Goal: Task Accomplishment & Management: Complete application form

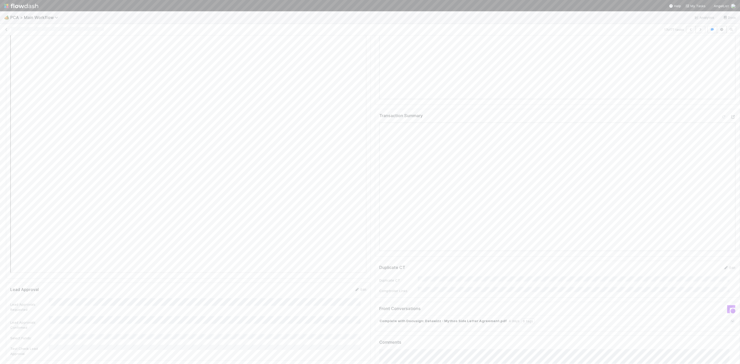
scroll to position [617, 0]
click at [6, 4] on img at bounding box center [21, 6] width 34 height 9
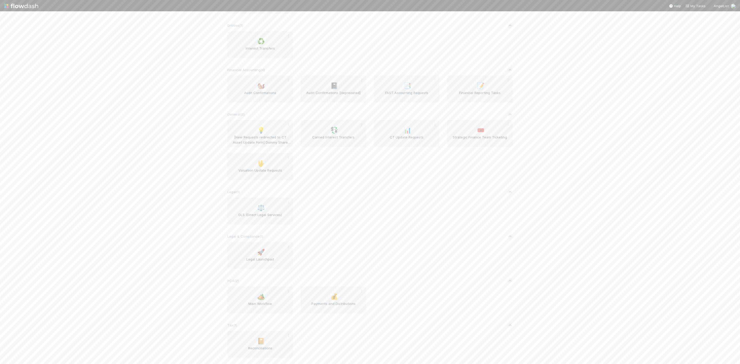
scroll to position [242, 0]
click at [246, 171] on span "Valuation Update Requests" at bounding box center [259, 173] width 61 height 10
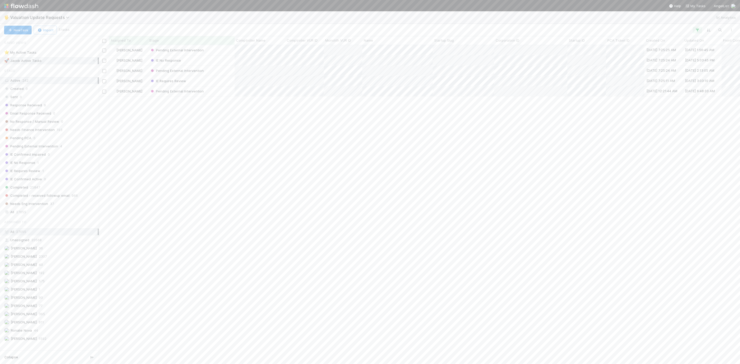
scroll to position [312, 635]
click at [38, 133] on span "Needs Finance Intervention" at bounding box center [29, 130] width 51 height 6
click at [91, 61] on icon at bounding box center [93, 60] width 5 height 3
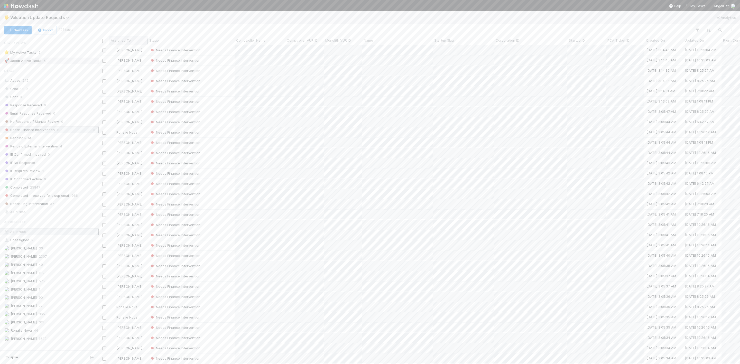
click at [117, 44] on div "Assigned To" at bounding box center [128, 40] width 39 height 8
click at [128, 37] on div "Assigned To" at bounding box center [128, 40] width 39 height 8
click at [133, 44] on div "Assigned To" at bounding box center [128, 40] width 39 height 8
click at [135, 42] on div "Assigned To" at bounding box center [129, 40] width 36 height 5
click at [141, 47] on div "Sort A → Z" at bounding box center [140, 50] width 59 height 8
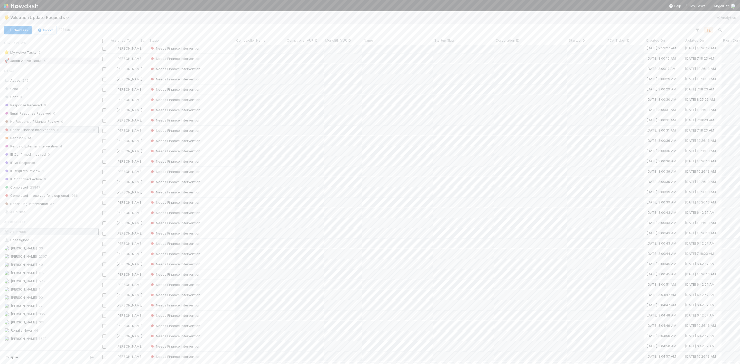
scroll to position [0, 0]
click at [221, 48] on div "Needs Finance Intervention" at bounding box center [191, 50] width 87 height 10
click at [730, 52] on icon at bounding box center [732, 50] width 5 height 3
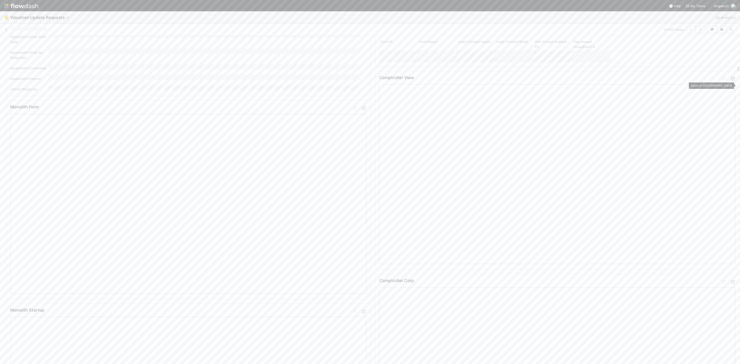
click at [730, 80] on icon at bounding box center [732, 78] width 5 height 3
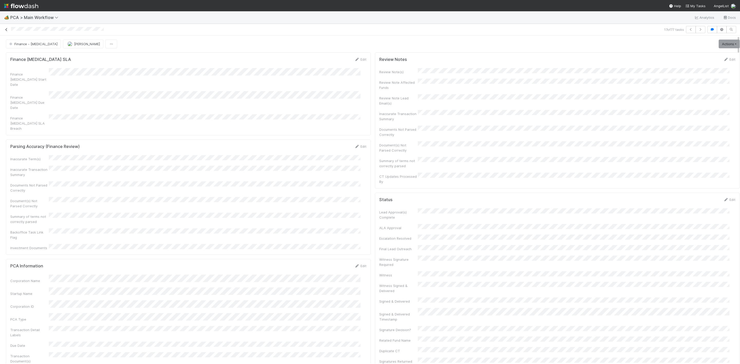
click at [6, 29] on icon at bounding box center [6, 29] width 5 height 3
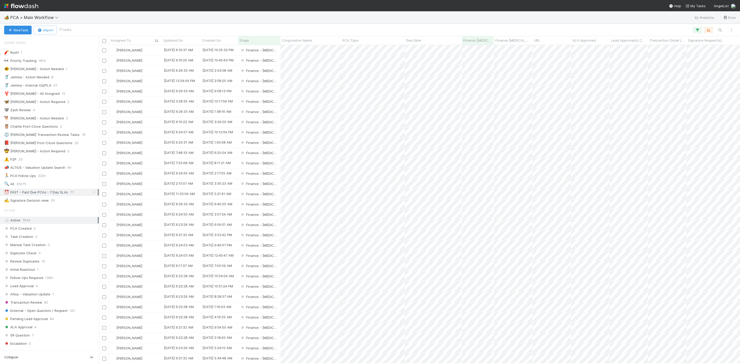
scroll to position [312, 635]
click at [36, 187] on div "🔍 All 35675" at bounding box center [51, 184] width 94 height 6
click at [722, 33] on div "New Task Import 77 tasks Search Search Search" at bounding box center [370, 30] width 740 height 12
click at [721, 30] on icon "button" at bounding box center [719, 30] width 5 height 5
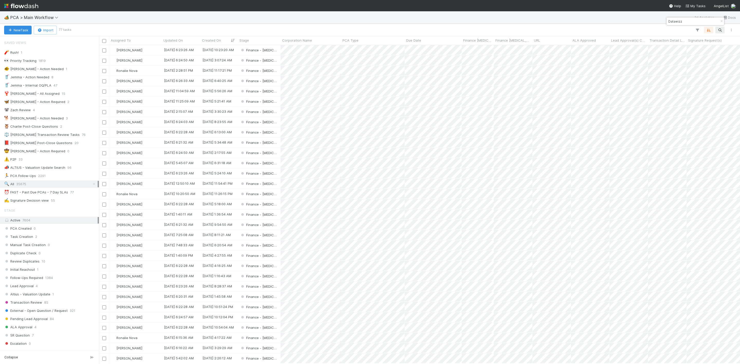
type input "Datawizz"
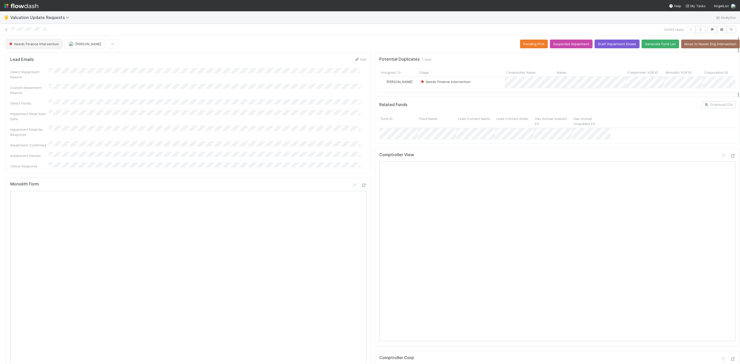
click at [23, 43] on span "Needs Finance Intervention" at bounding box center [33, 44] width 51 height 4
click at [22, 74] on span "Completed" at bounding box center [19, 76] width 24 height 4
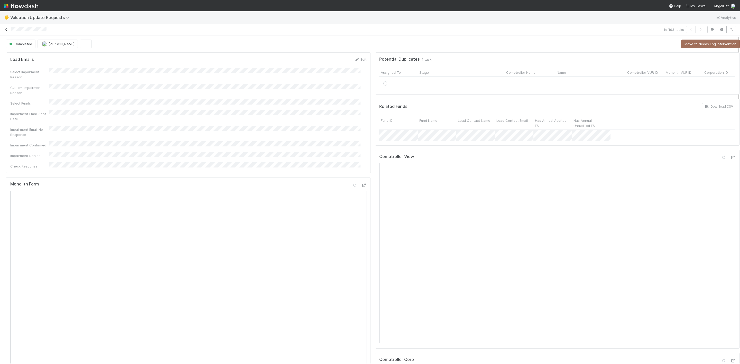
click at [8, 31] on icon at bounding box center [6, 29] width 5 height 3
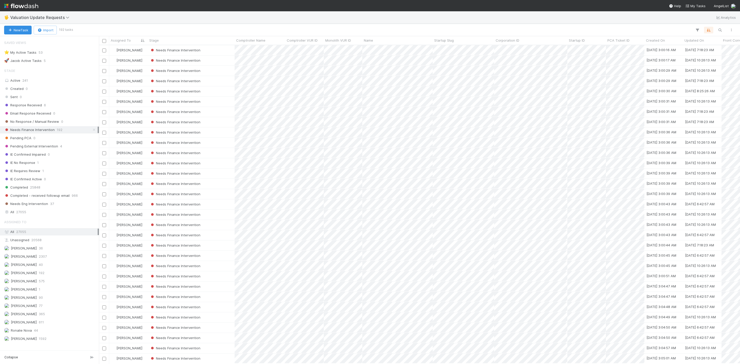
scroll to position [312, 635]
click at [215, 52] on div "Needs Finance Intervention" at bounding box center [191, 50] width 87 height 10
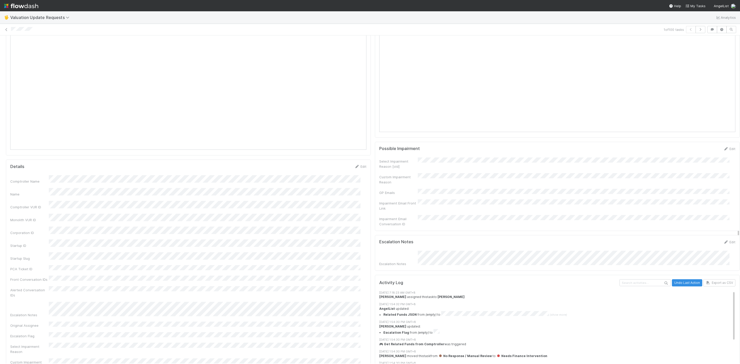
scroll to position [308, 0]
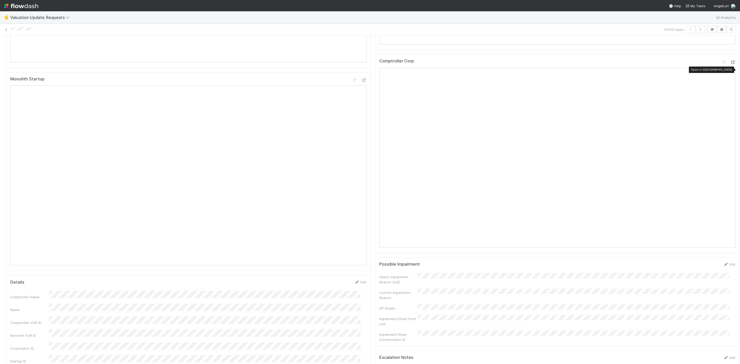
click at [730, 64] on icon at bounding box center [732, 62] width 5 height 3
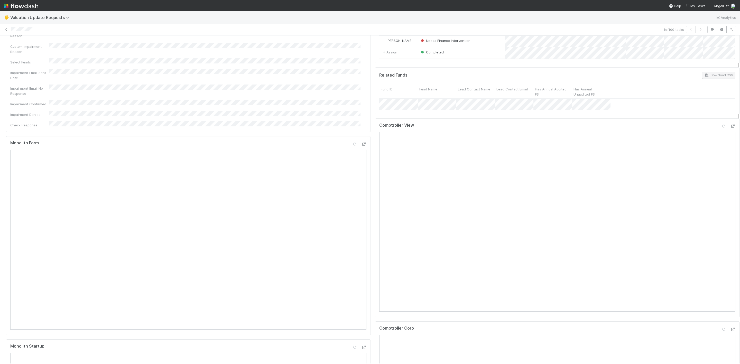
scroll to position [39, 0]
click at [730, 131] on icon at bounding box center [732, 128] width 5 height 3
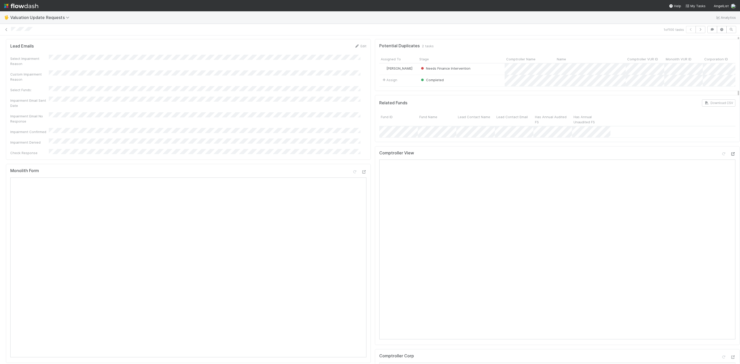
scroll to position [0, 0]
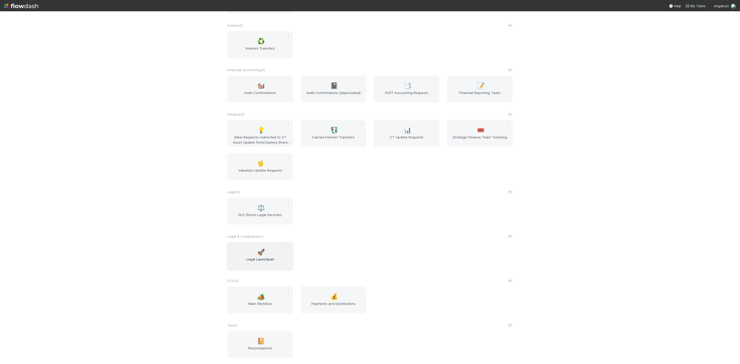
scroll to position [242, 0]
click at [265, 300] on div "🏕️ Main Workflow" at bounding box center [260, 299] width 66 height 27
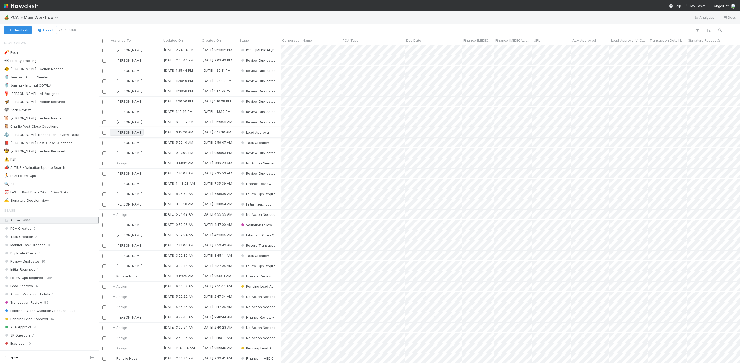
scroll to position [312, 635]
click at [23, 187] on span "35675" at bounding box center [21, 184] width 10 height 6
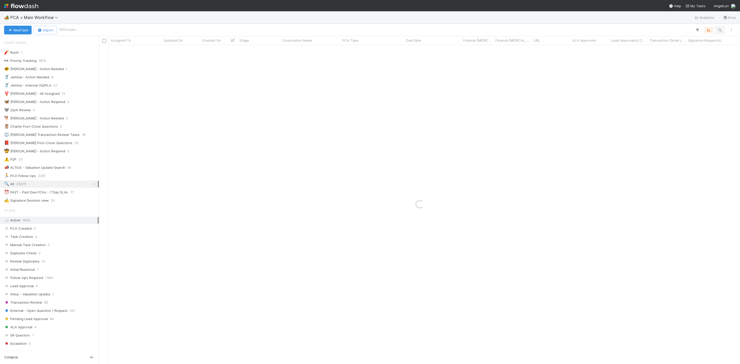
click at [722, 32] on icon "button" at bounding box center [719, 30] width 5 height 5
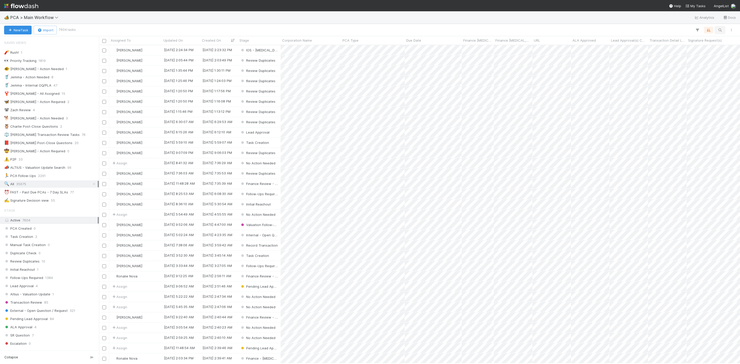
scroll to position [312, 635]
click at [720, 29] on icon "button" at bounding box center [719, 30] width 5 height 5
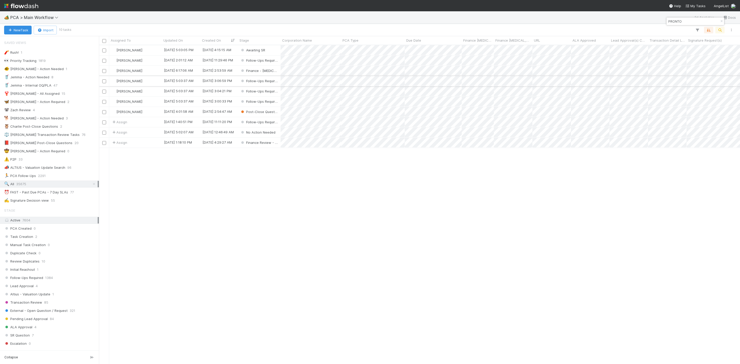
type input "PRONTO"
click at [156, 82] on div "[PERSON_NAME]" at bounding box center [135, 81] width 53 height 10
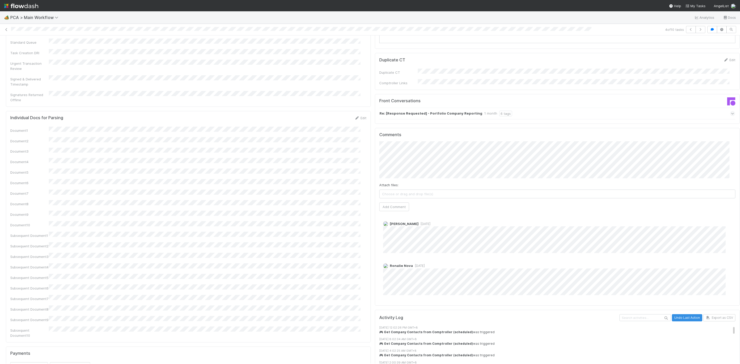
scroll to position [617, 0]
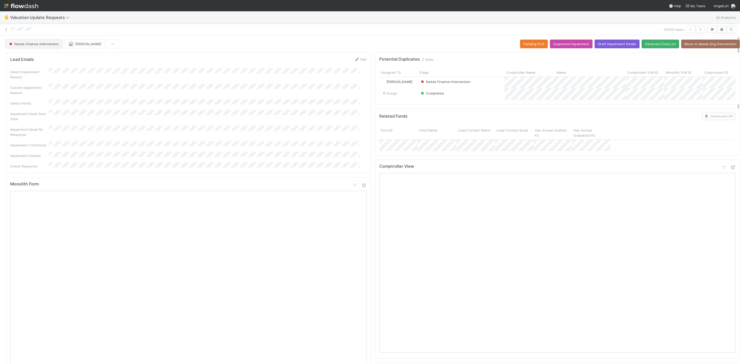
click at [47, 42] on button "Needs Finance Intervention" at bounding box center [34, 44] width 56 height 9
click at [29, 74] on span "Completed" at bounding box center [19, 76] width 24 height 4
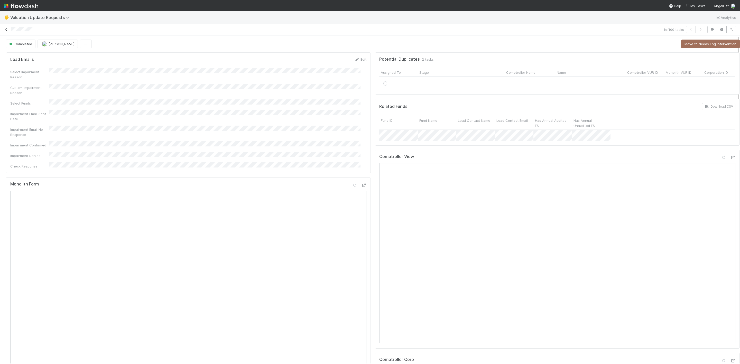
click at [6, 29] on icon at bounding box center [6, 29] width 5 height 3
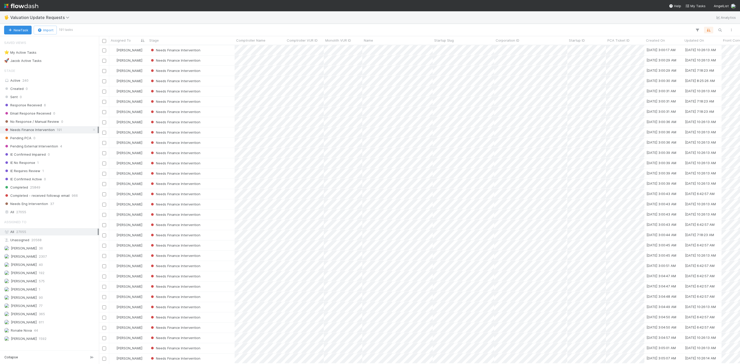
scroll to position [312, 635]
click at [228, 53] on div "Needs Finance Intervention" at bounding box center [191, 50] width 87 height 10
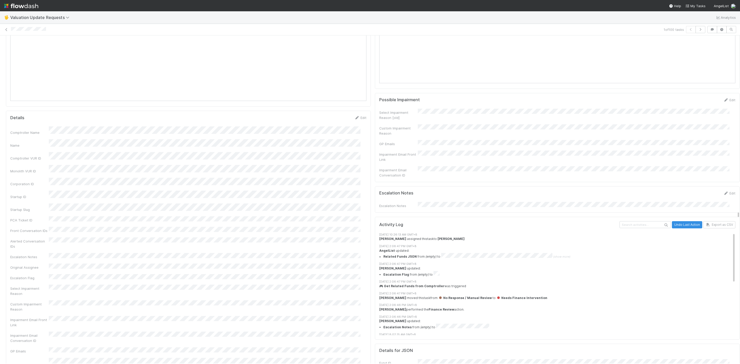
scroll to position [540, 0]
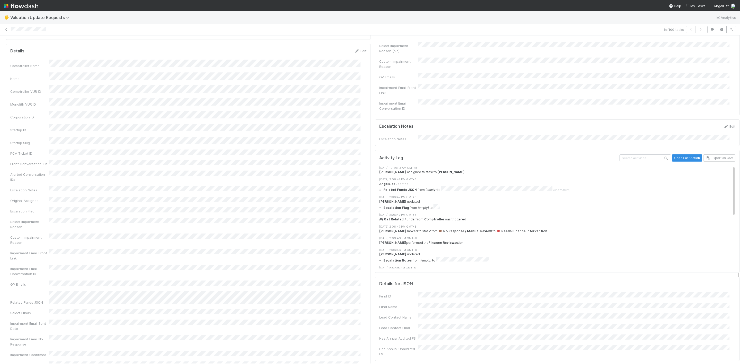
click at [458, 143] on div "Escalation Notes Edit Escalation Notes" at bounding box center [557, 132] width 365 height 26
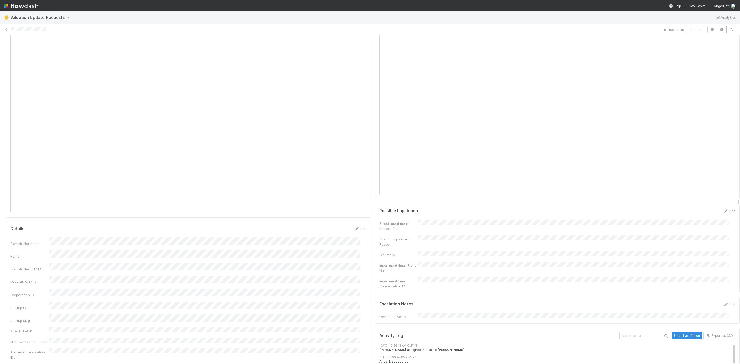
scroll to position [270, 0]
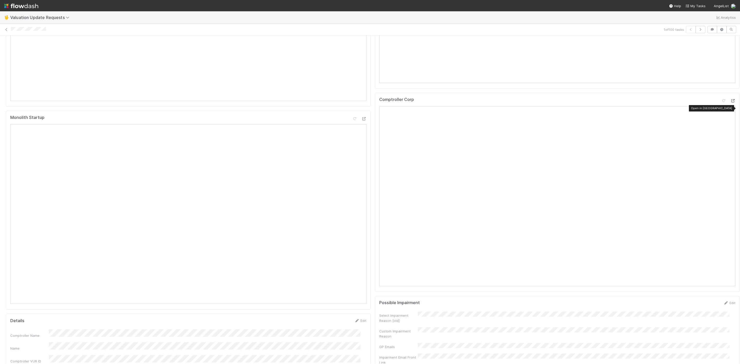
click at [730, 103] on icon at bounding box center [732, 100] width 5 height 3
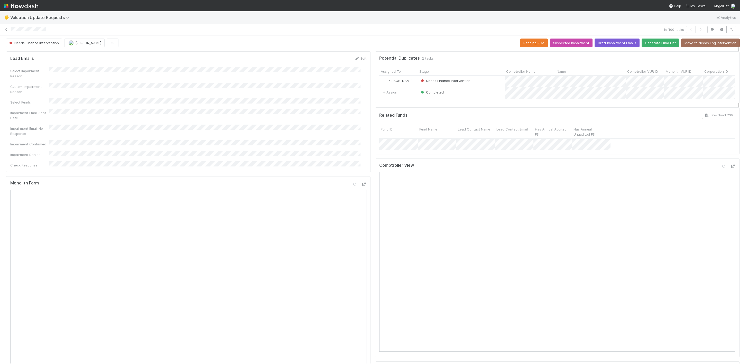
scroll to position [0, 0]
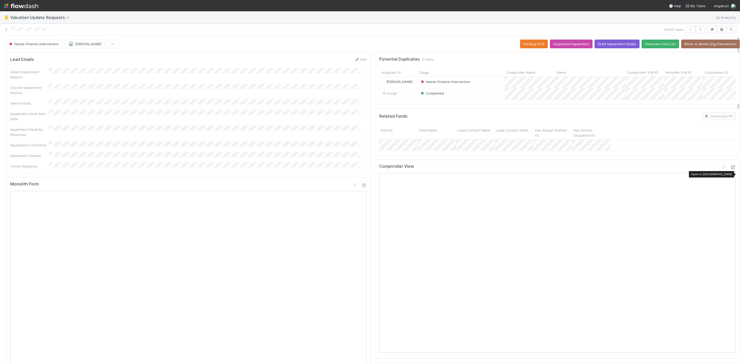
click at [730, 169] on icon at bounding box center [732, 167] width 5 height 3
click at [43, 43] on span "Needs Finance Intervention" at bounding box center [33, 44] width 51 height 4
click at [34, 53] on div "Completed" at bounding box center [40, 57] width 72 height 9
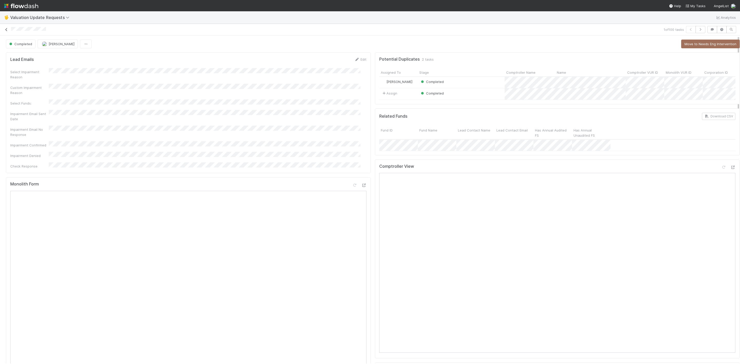
click at [6, 29] on icon at bounding box center [6, 29] width 5 height 3
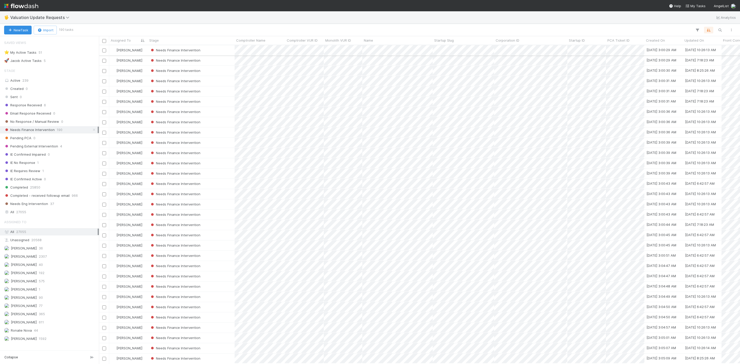
click at [211, 48] on div "Needs Finance Intervention" at bounding box center [191, 50] width 87 height 10
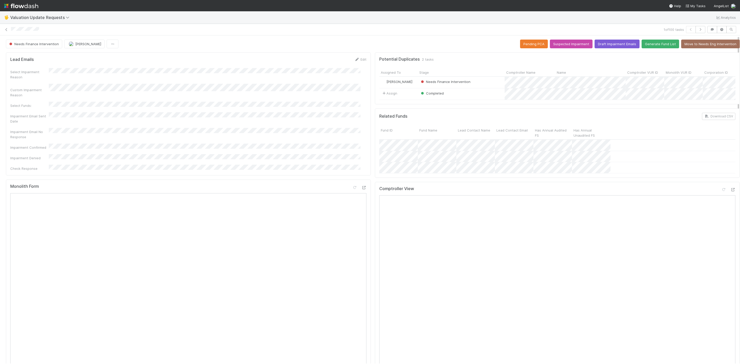
click at [375, 174] on div "Related Funds Download CSV Fund ID Fund Name Lead Contact Name Lead Contact Ema…" at bounding box center [557, 142] width 365 height 69
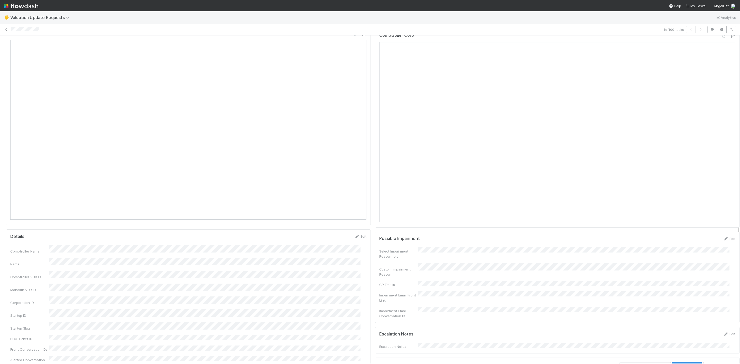
scroll to position [424, 0]
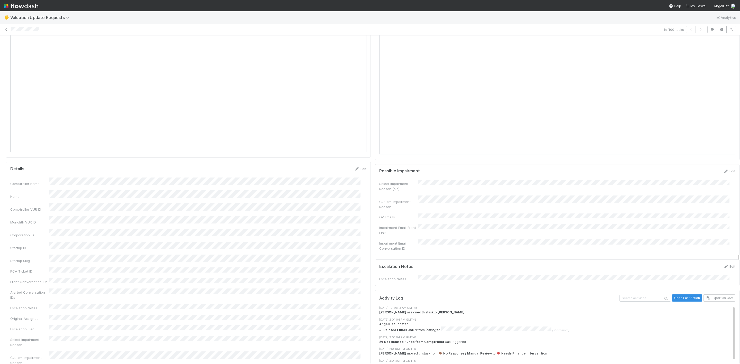
click at [441, 209] on div "Custom Impairment Reason" at bounding box center [557, 203] width 356 height 14
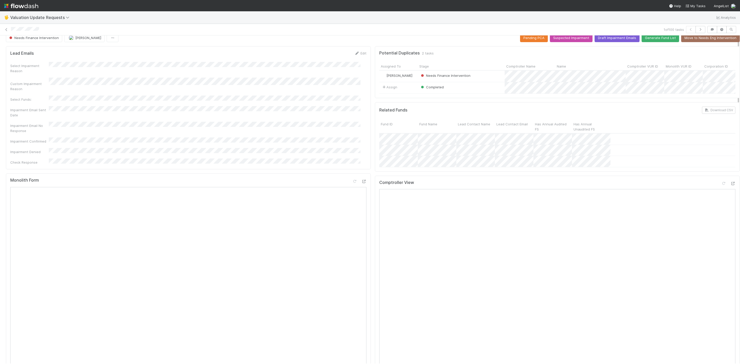
scroll to position [0, 0]
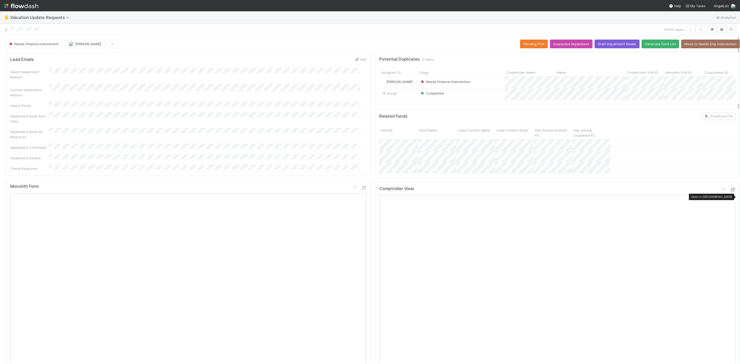
click at [730, 192] on div at bounding box center [732, 189] width 5 height 5
click at [730, 191] on icon at bounding box center [732, 189] width 5 height 3
click at [40, 48] on button "Needs Finance Intervention" at bounding box center [34, 44] width 56 height 9
click at [32, 76] on div "Completed" at bounding box center [40, 75] width 72 height 9
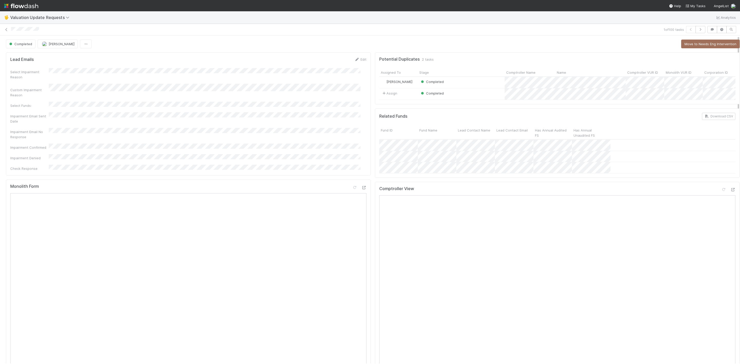
click at [1, 31] on div "1 of 100 tasks" at bounding box center [370, 29] width 740 height 7
click at [2, 31] on div "1 of 100 tasks" at bounding box center [370, 29] width 740 height 7
click at [7, 27] on link at bounding box center [6, 29] width 5 height 5
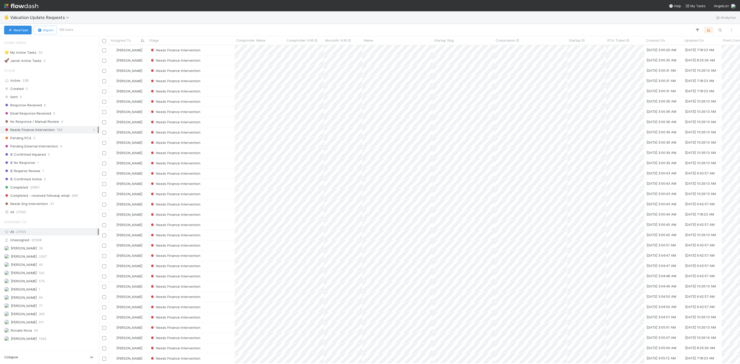
scroll to position [312, 635]
click at [221, 50] on div "Needs Finance Intervention" at bounding box center [191, 50] width 87 height 10
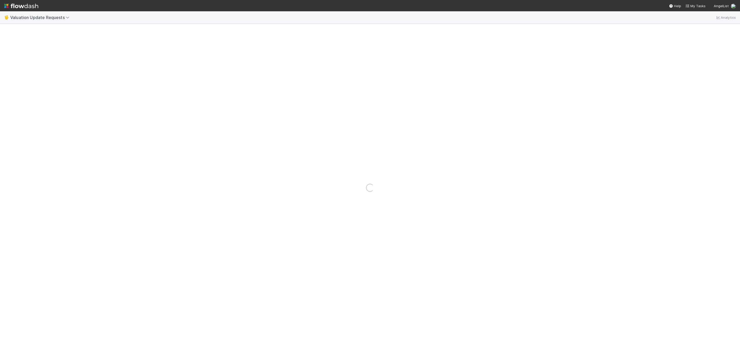
click at [250, 2] on nav "Help My Tasks AngelList" at bounding box center [370, 5] width 740 height 11
click at [730, 141] on icon at bounding box center [732, 139] width 5 height 3
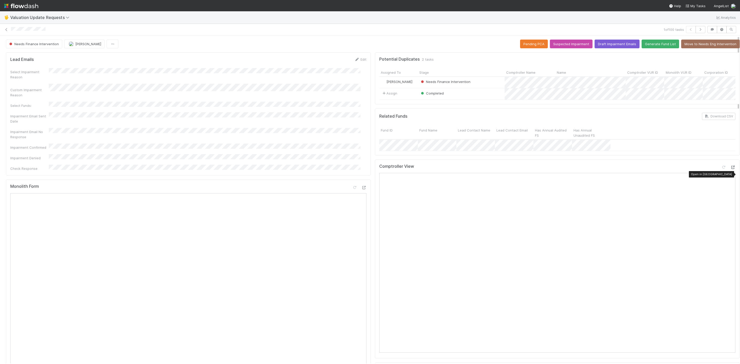
click at [730, 169] on icon at bounding box center [732, 167] width 5 height 3
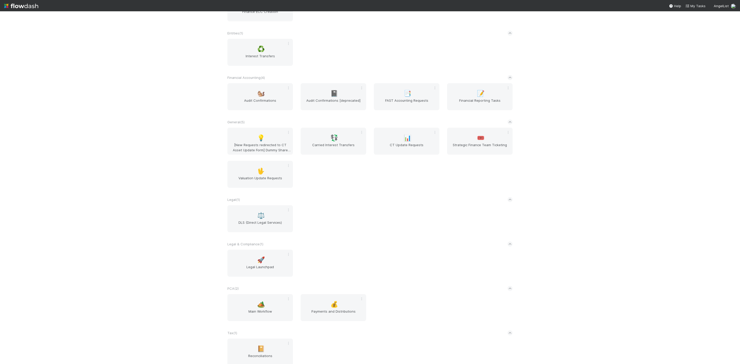
scroll to position [242, 0]
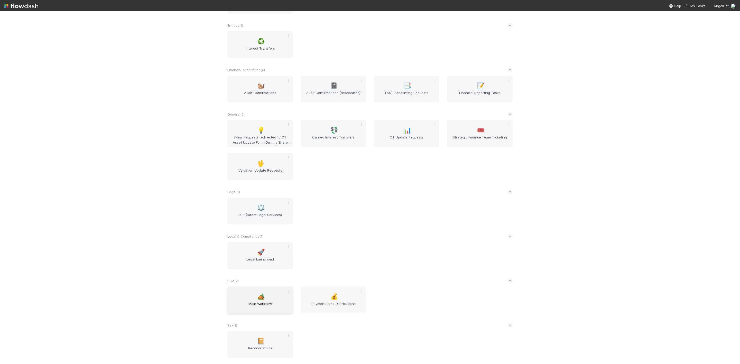
click at [238, 234] on div "🏕️ Main Workflow" at bounding box center [260, 299] width 66 height 27
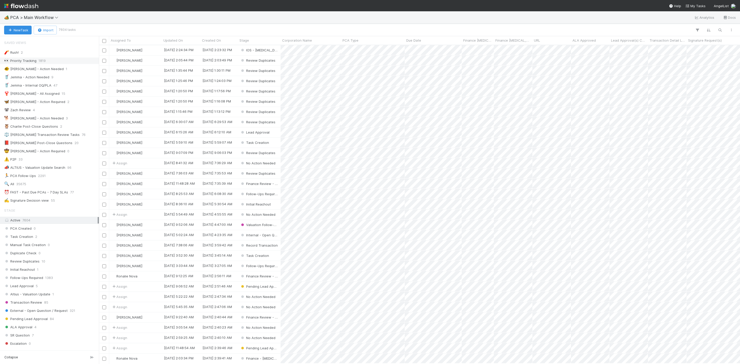
scroll to position [6, 6]
click at [29, 187] on div "🔍 All 35675" at bounding box center [51, 184] width 94 height 6
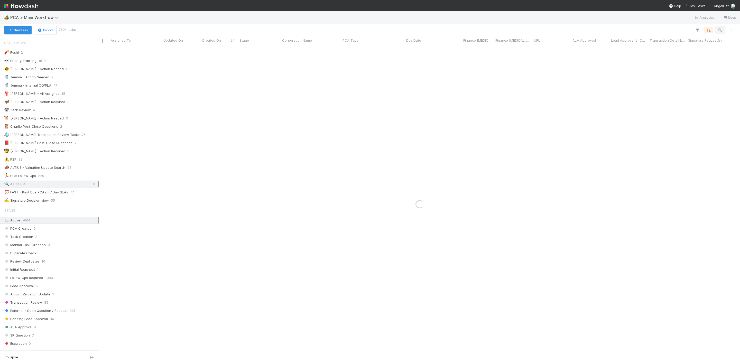
click at [493, 28] on icon "button" at bounding box center [719, 30] width 5 height 5
paste input "10484261"
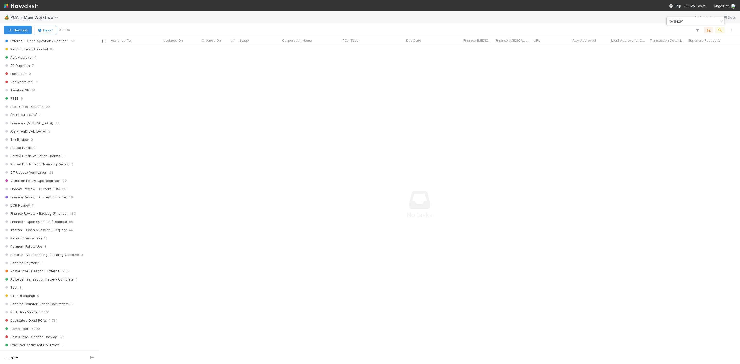
scroll to position [424, 0]
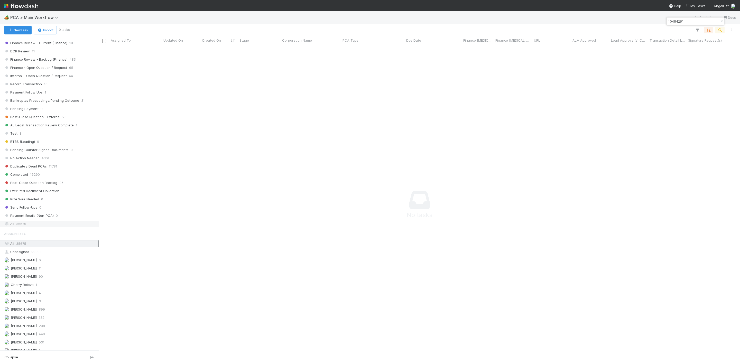
type input "10484261"
click at [31, 227] on div "All 35675" at bounding box center [51, 224] width 94 height 6
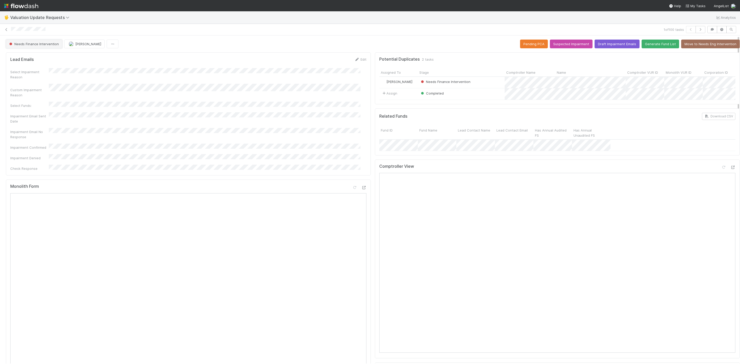
click at [26, 45] on span "Needs Finance Intervention" at bounding box center [33, 44] width 51 height 4
click at [22, 78] on div "Completed" at bounding box center [40, 75] width 72 height 9
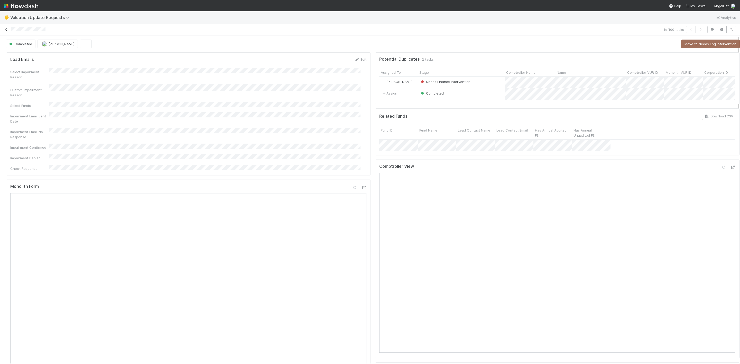
click at [5, 30] on icon at bounding box center [6, 29] width 5 height 3
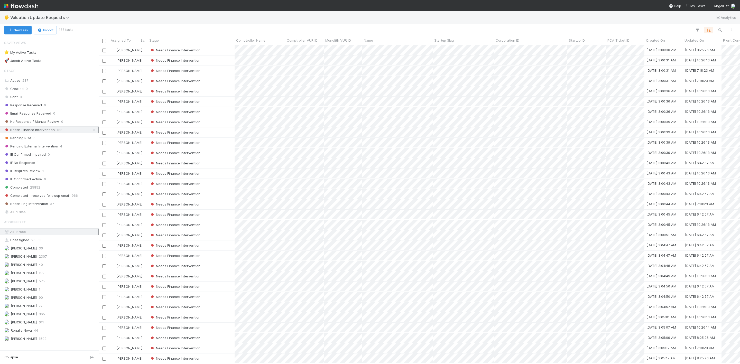
scroll to position [312, 635]
click at [207, 52] on div "Needs Finance Intervention" at bounding box center [191, 50] width 87 height 10
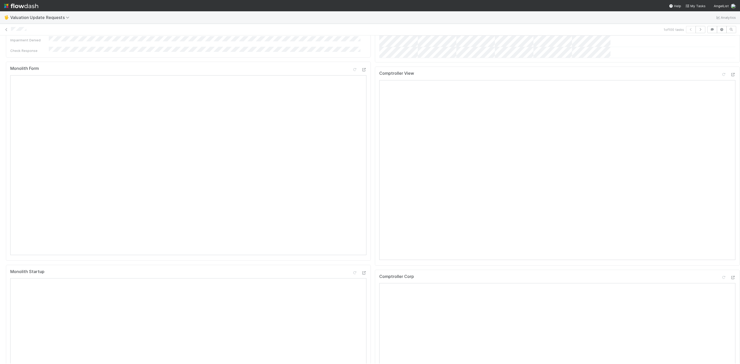
scroll to position [39, 0]
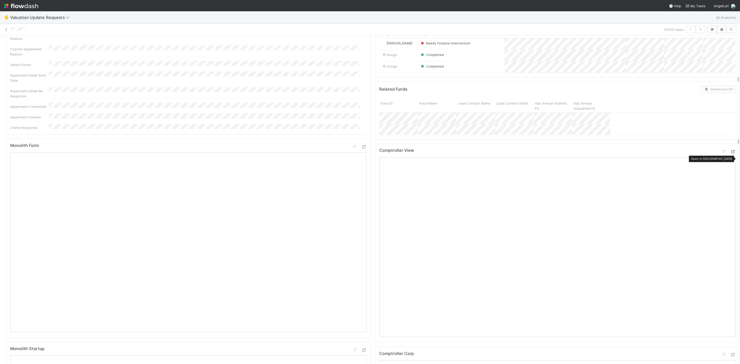
click at [730, 153] on icon at bounding box center [732, 151] width 5 height 3
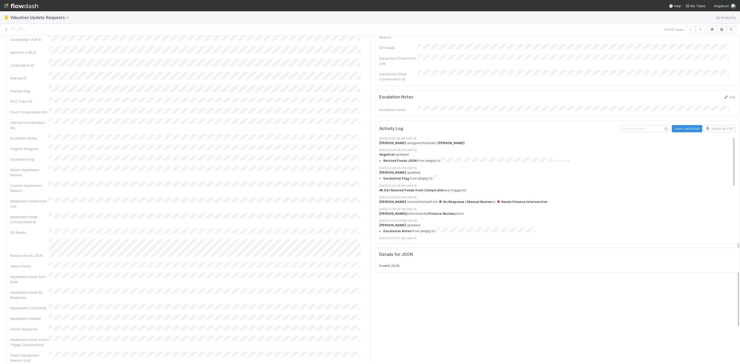
scroll to position [707, 0]
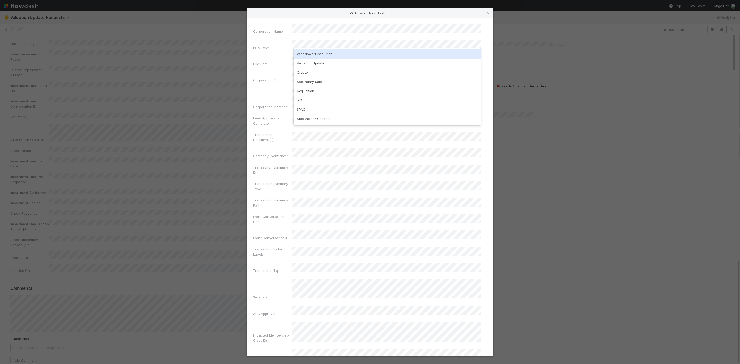
click at [307, 52] on div "Winddown/Dissolution" at bounding box center [387, 53] width 187 height 9
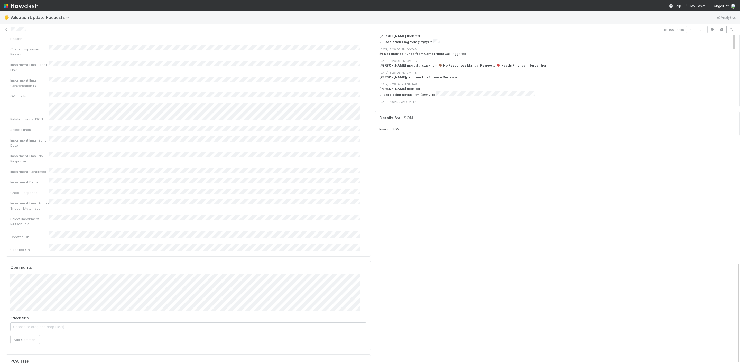
scroll to position [738, 0]
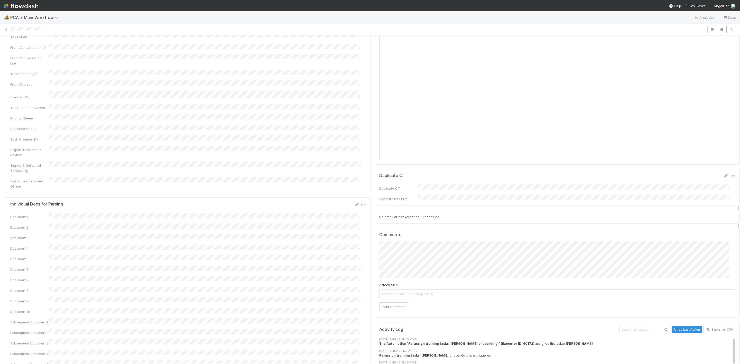
scroll to position [424, 0]
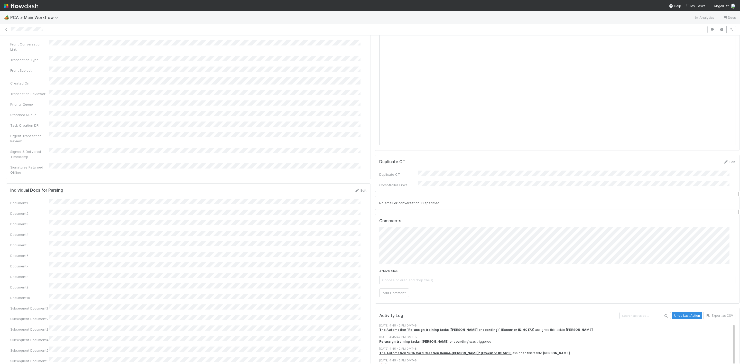
click at [391, 272] on div "Comments Attach files: Choose or drag and drop file(s) Add Comment" at bounding box center [557, 259] width 365 height 90
click at [392, 289] on button "Add Comment" at bounding box center [394, 293] width 30 height 9
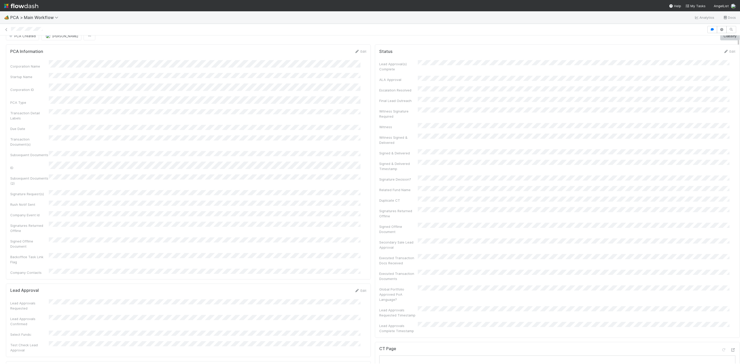
scroll to position [0, 0]
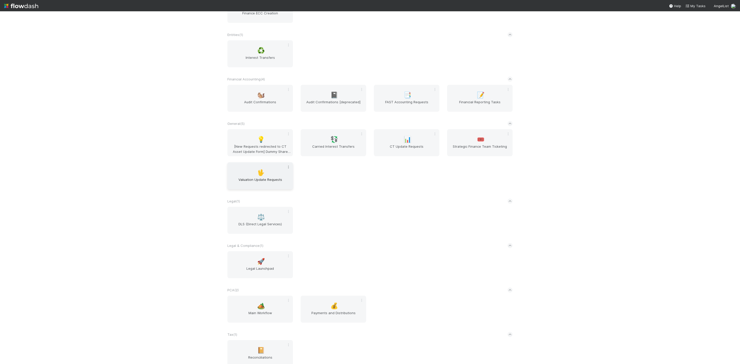
scroll to position [231, 0]
click at [248, 303] on div "🏕️ Main Workflow" at bounding box center [260, 307] width 66 height 27
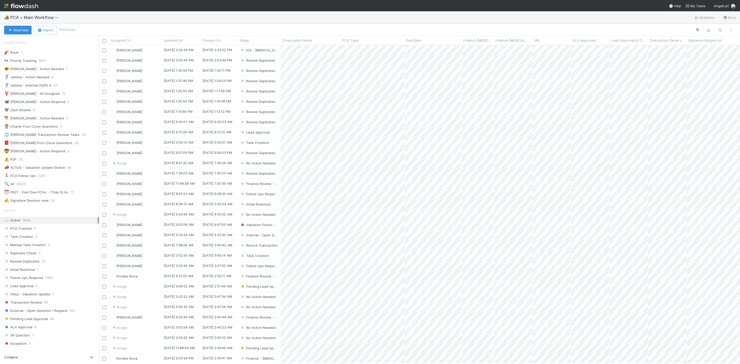
scroll to position [312, 635]
click at [33, 187] on div "🔍 All 35675" at bounding box center [51, 184] width 94 height 6
click at [722, 29] on icon "button" at bounding box center [719, 30] width 5 height 5
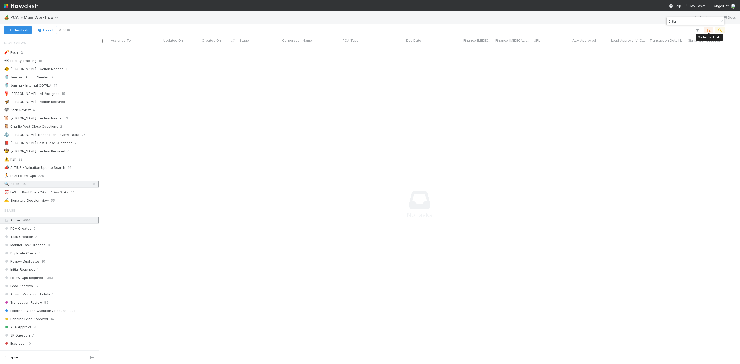
scroll to position [307, 630]
type input "Cr8tr"
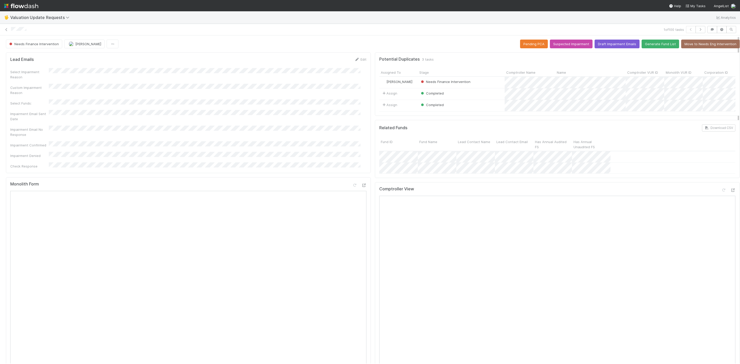
click at [725, 198] on div "Comptroller View" at bounding box center [557, 281] width 365 height 199
click at [730, 192] on icon at bounding box center [732, 190] width 5 height 3
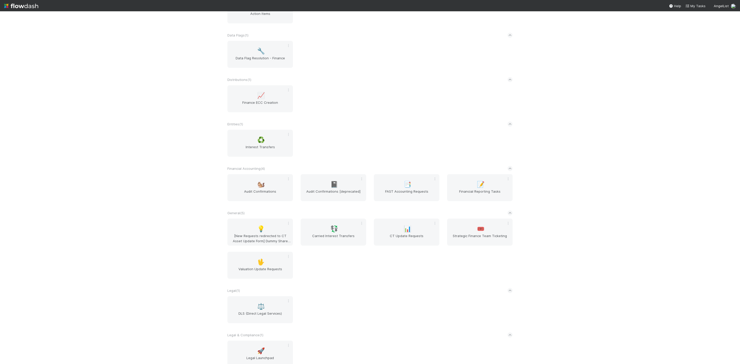
scroll to position [154, 0]
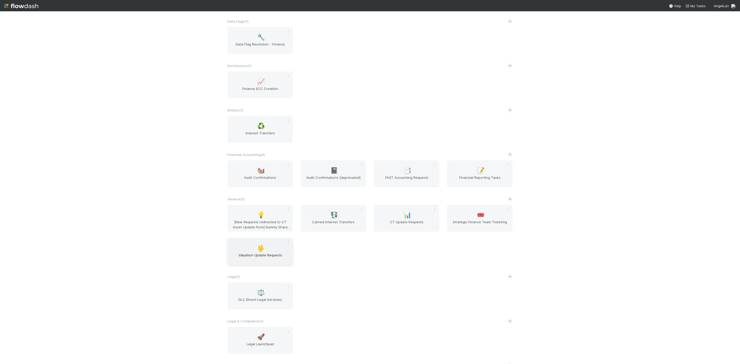
click at [259, 263] on span "Valuation Update Requests" at bounding box center [259, 258] width 61 height 10
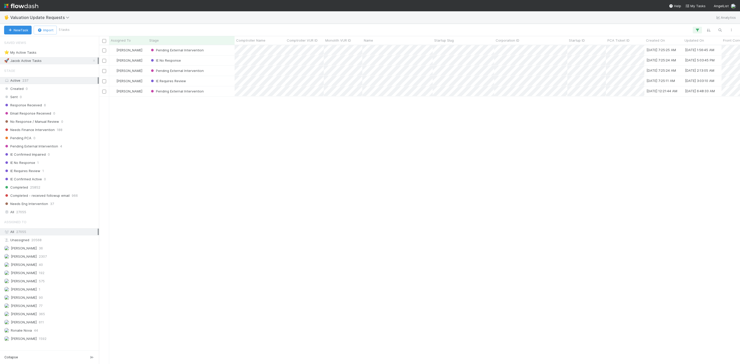
scroll to position [312, 635]
click at [42, 133] on span "Needs Finance Intervention" at bounding box center [29, 130] width 51 height 6
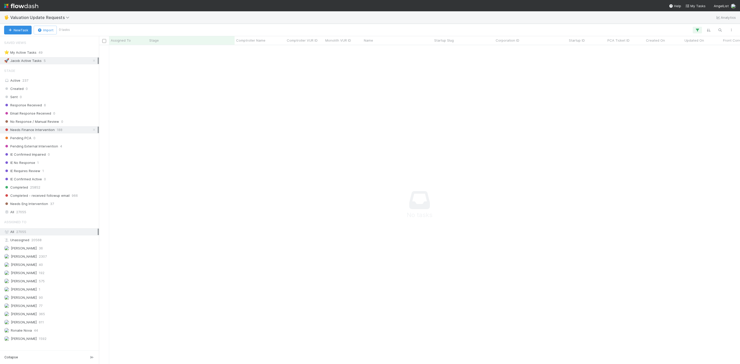
scroll to position [307, 630]
click at [91, 59] on link at bounding box center [93, 61] width 5 height 6
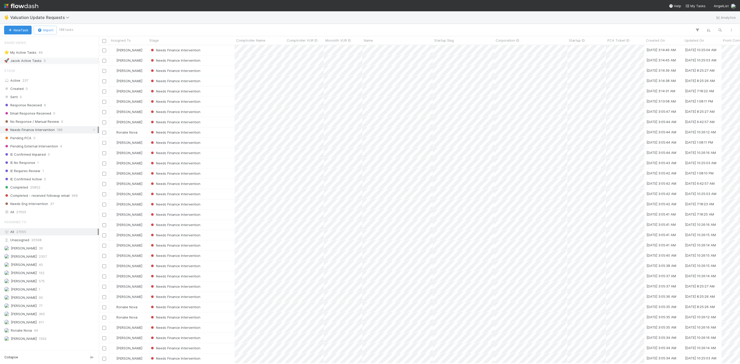
scroll to position [312, 635]
click at [131, 37] on div "Assigned To" at bounding box center [128, 40] width 39 height 8
click at [132, 40] on div "Assigned To" at bounding box center [129, 40] width 36 height 5
click at [138, 49] on div "Sort A → Z" at bounding box center [140, 50] width 59 height 8
click at [143, 53] on div "[PERSON_NAME]" at bounding box center [128, 50] width 39 height 10
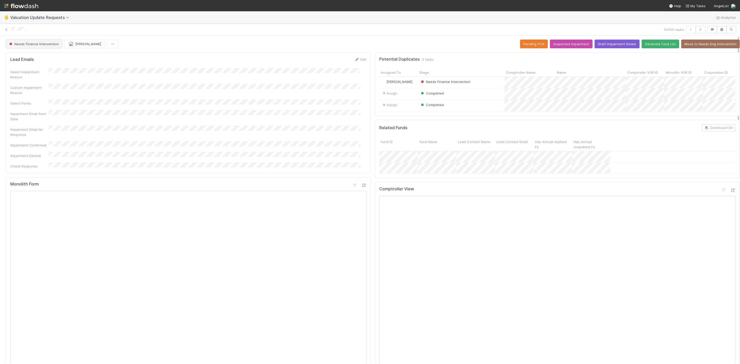
click at [39, 45] on span "Needs Finance Intervention" at bounding box center [33, 44] width 51 height 4
click at [35, 57] on div "Completed" at bounding box center [40, 57] width 72 height 9
click at [24, 43] on span "Needs Finance Intervention" at bounding box center [33, 44] width 51 height 4
click at [27, 59] on div "Completed" at bounding box center [40, 57] width 72 height 9
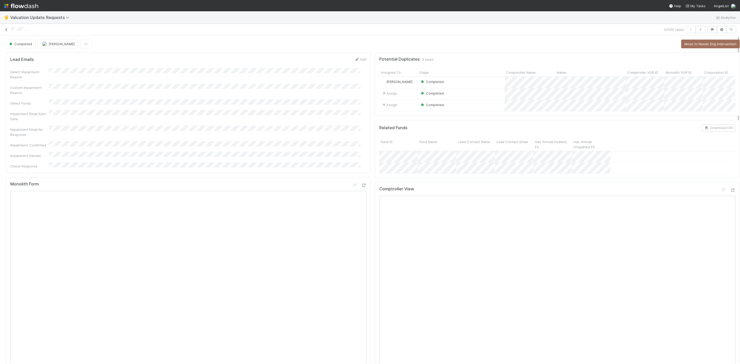
click at [7, 30] on icon at bounding box center [6, 29] width 5 height 3
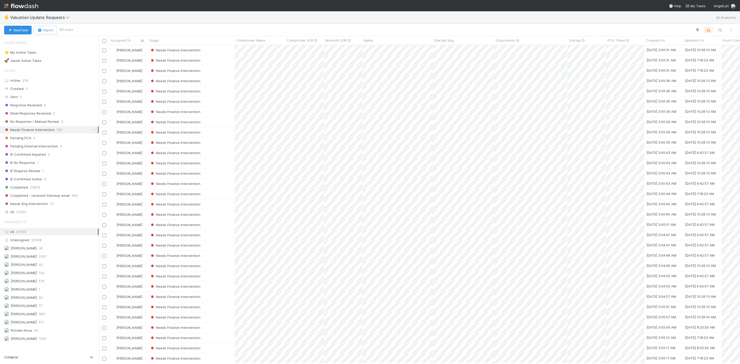
scroll to position [312, 635]
click at [210, 49] on div "Needs Finance Intervention" at bounding box center [191, 50] width 87 height 10
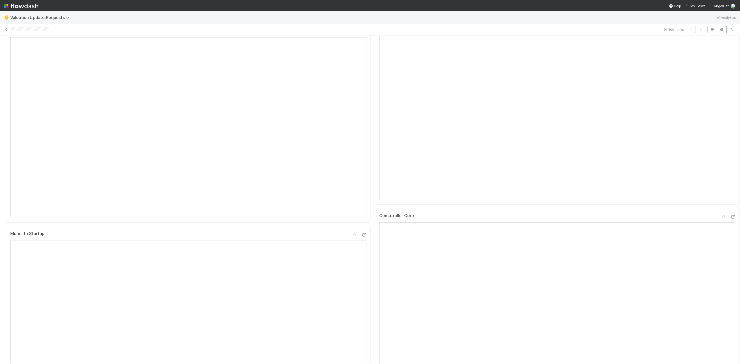
scroll to position [154, 0]
click at [730, 218] on icon at bounding box center [732, 216] width 5 height 3
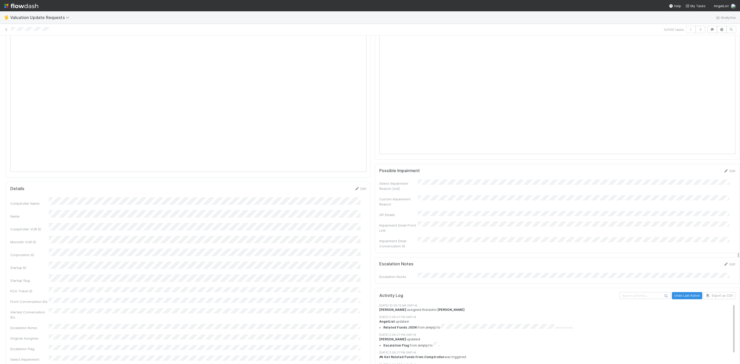
scroll to position [424, 0]
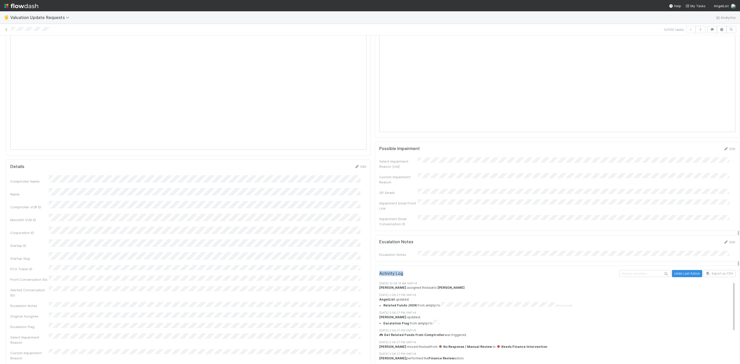
click at [443, 264] on div "Potential Duplicates 2 tasks Assigned To Stage Comptroller Name Name Comptrolle…" at bounding box center [557, 156] width 369 height 1060
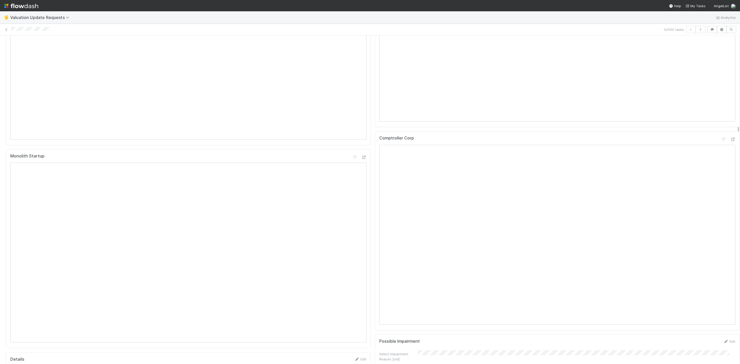
scroll to position [116, 0]
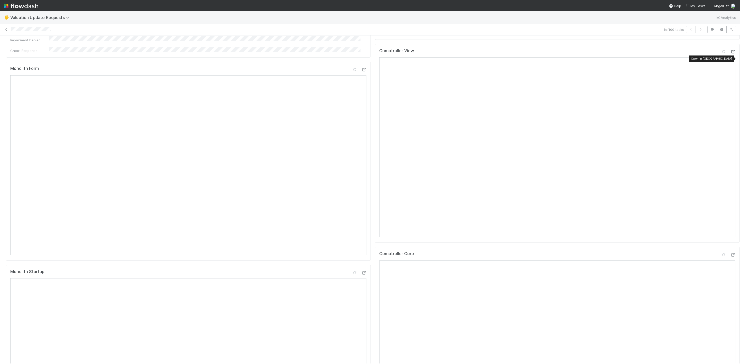
click at [730, 53] on icon at bounding box center [732, 51] width 5 height 3
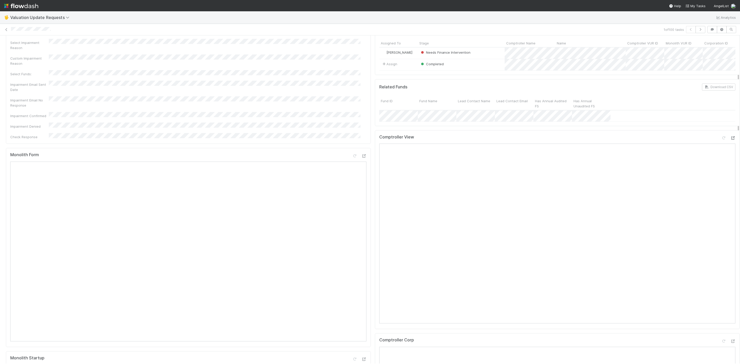
scroll to position [0, 0]
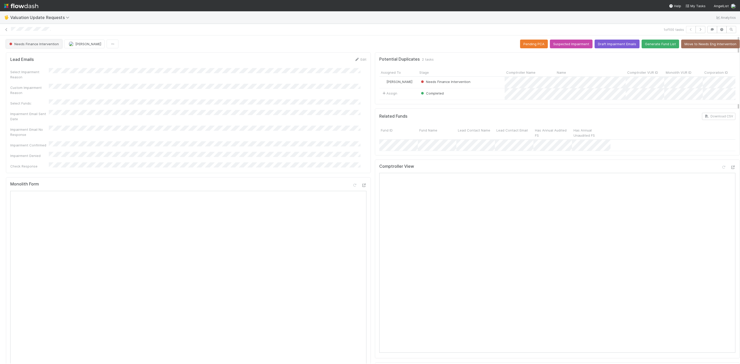
click at [50, 45] on span "Needs Finance Intervention" at bounding box center [33, 44] width 51 height 4
click at [46, 76] on div "Completed" at bounding box center [40, 75] width 72 height 9
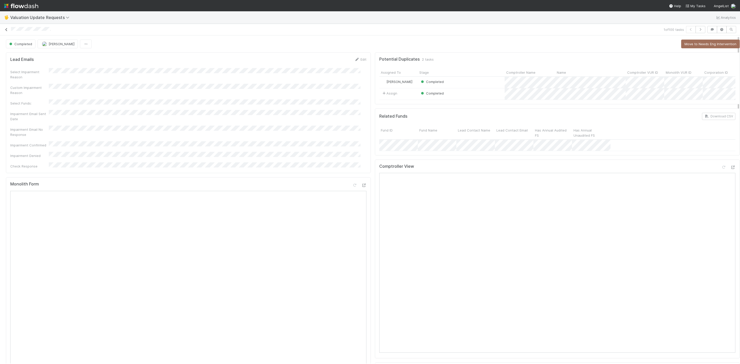
click at [7, 28] on icon at bounding box center [6, 29] width 5 height 3
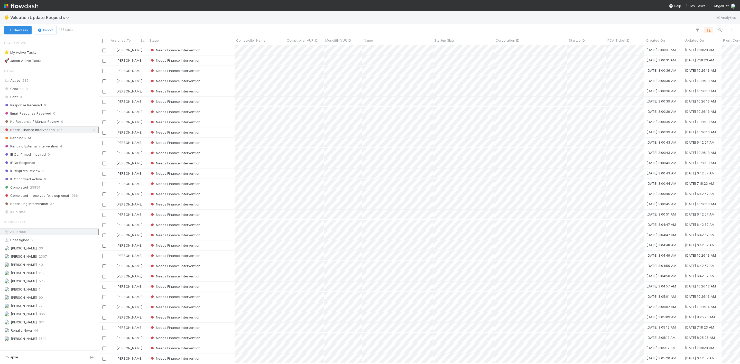
scroll to position [312, 635]
click at [222, 51] on div "Needs Finance Intervention" at bounding box center [191, 50] width 87 height 10
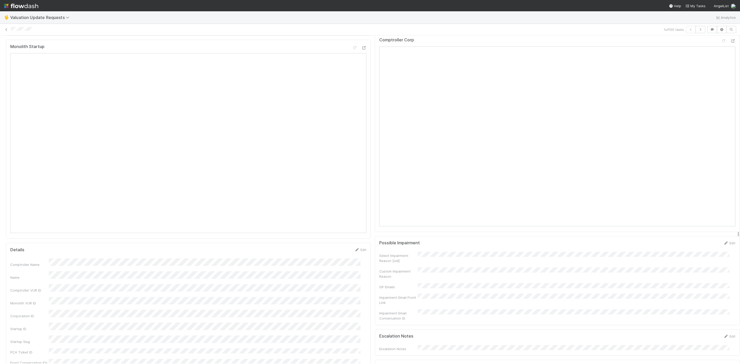
scroll to position [270, 0]
click at [730, 114] on icon at bounding box center [732, 111] width 5 height 3
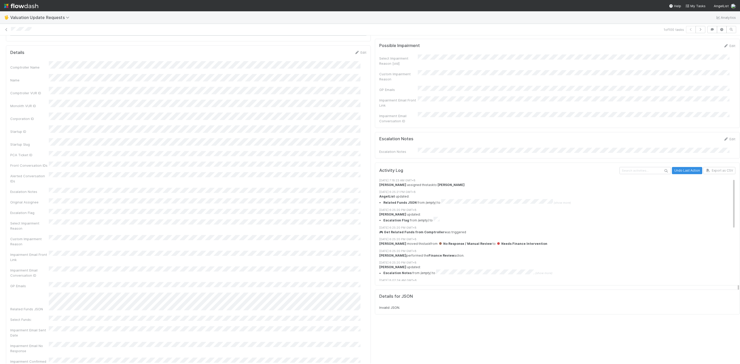
scroll to position [540, 0]
click at [459, 156] on div "Escalation Notes Edit Escalation Notes" at bounding box center [557, 144] width 365 height 26
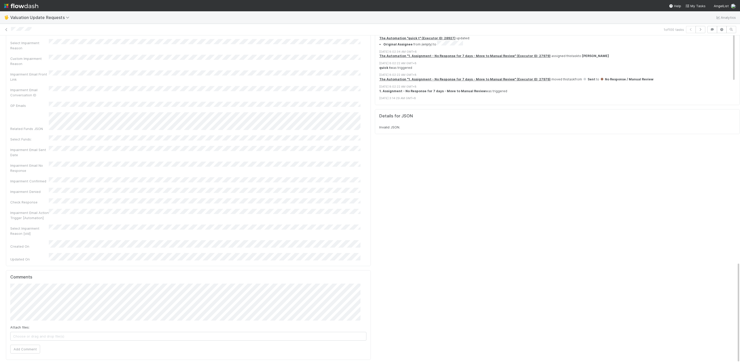
scroll to position [738, 0]
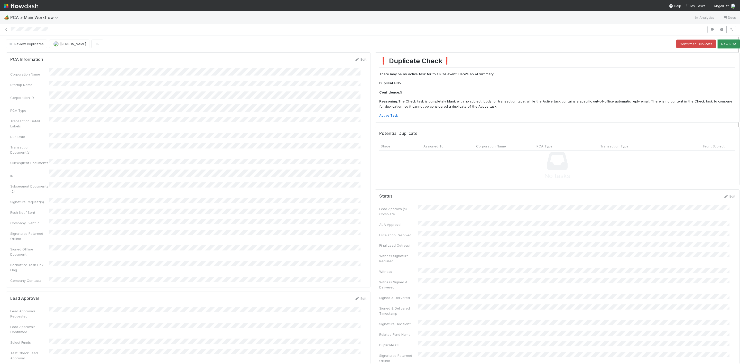
click at [718, 42] on button "New PCA" at bounding box center [729, 44] width 22 height 9
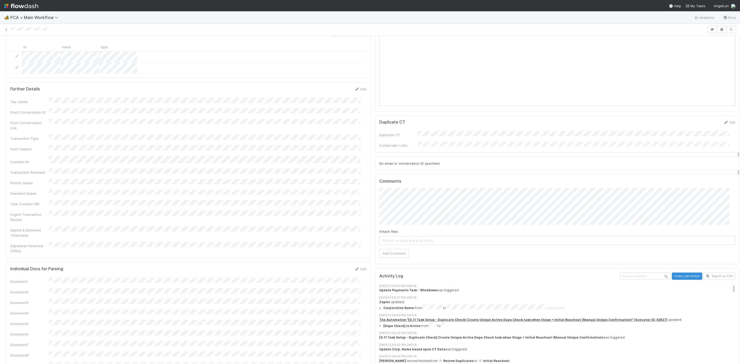
scroll to position [540, 0]
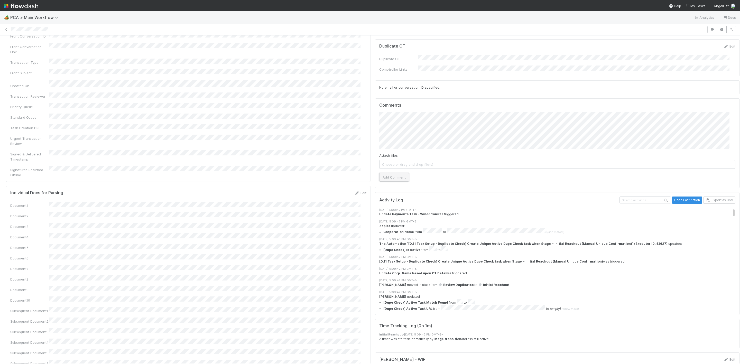
click at [379, 173] on button "Add Comment" at bounding box center [394, 177] width 30 height 9
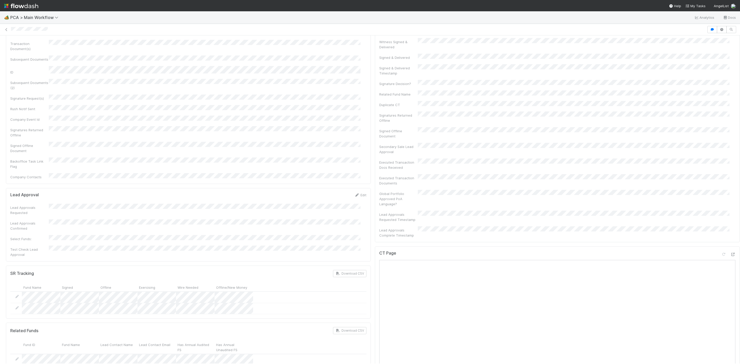
scroll to position [0, 0]
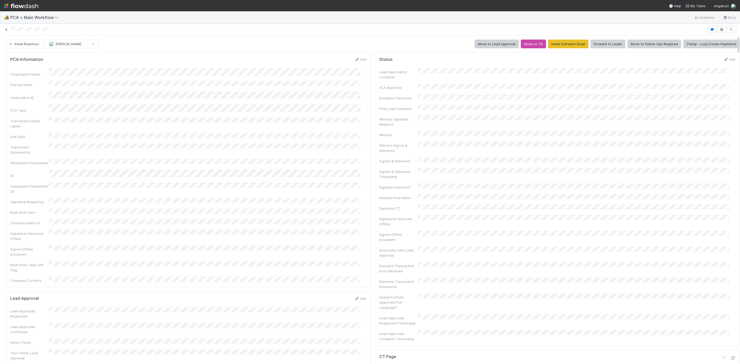
click at [6, 30] on icon at bounding box center [6, 29] width 5 height 3
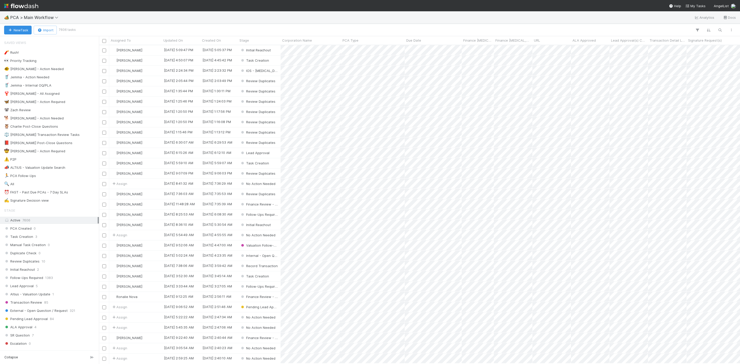
scroll to position [312, 635]
click at [25, 187] on span "35677" at bounding box center [21, 184] width 10 height 6
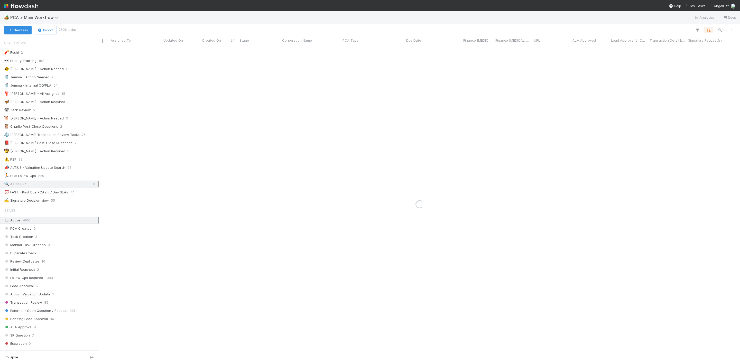
click at [720, 25] on div "New Task Import 7606 tasks" at bounding box center [370, 30] width 740 height 12
click at [720, 28] on icon "button" at bounding box center [719, 30] width 5 height 5
type input "yx inc"
click at [19, 27] on button "New Task" at bounding box center [17, 30] width 27 height 9
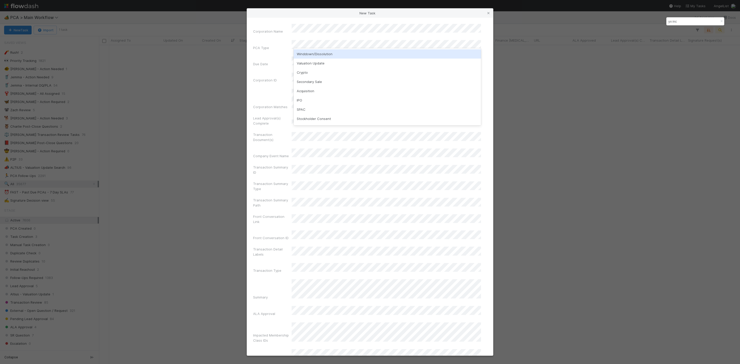
click at [308, 57] on div "Winddown/Dissolution" at bounding box center [387, 53] width 187 height 9
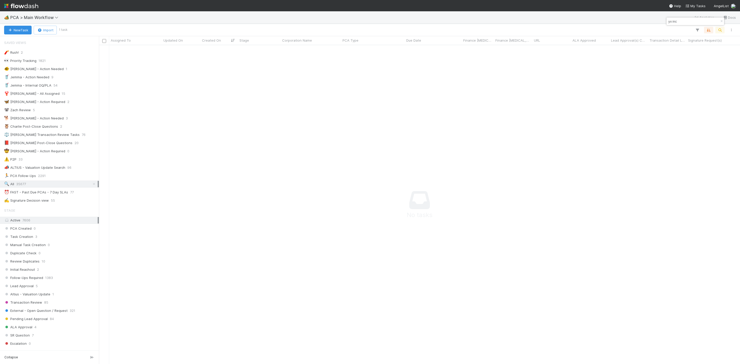
drag, startPoint x: 688, startPoint y: 21, endPoint x: 552, endPoint y: 25, distance: 135.5
click at [552, 25] on body "🏕️ PCA > Main Workflow Analytics Docs New Task Import 1 task Assigned To Update…" at bounding box center [370, 182] width 740 height 364
type input "y"
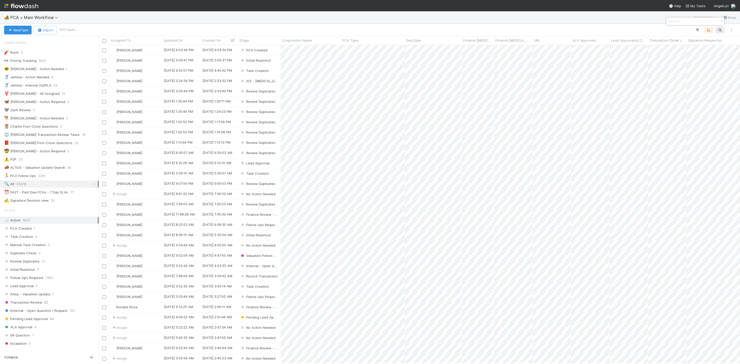
scroll to position [312, 635]
click at [332, 51] on div at bounding box center [370, 182] width 740 height 364
click at [158, 51] on div at bounding box center [370, 182] width 740 height 364
click at [157, 50] on div "[PERSON_NAME]" at bounding box center [135, 50] width 53 height 10
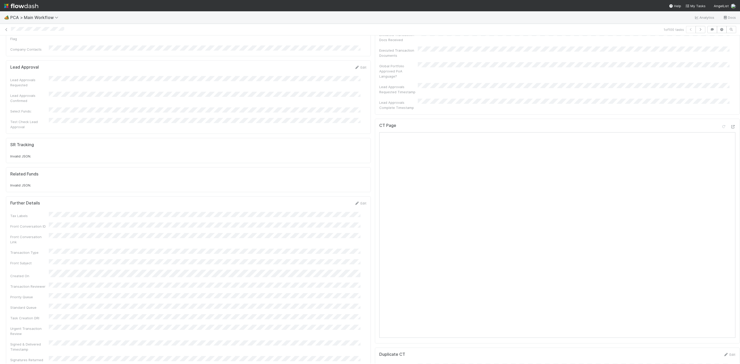
scroll to position [424, 0]
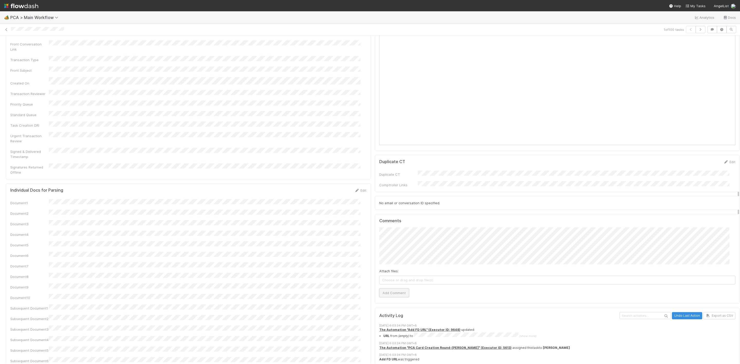
click at [394, 289] on button "Add Comment" at bounding box center [394, 293] width 30 height 9
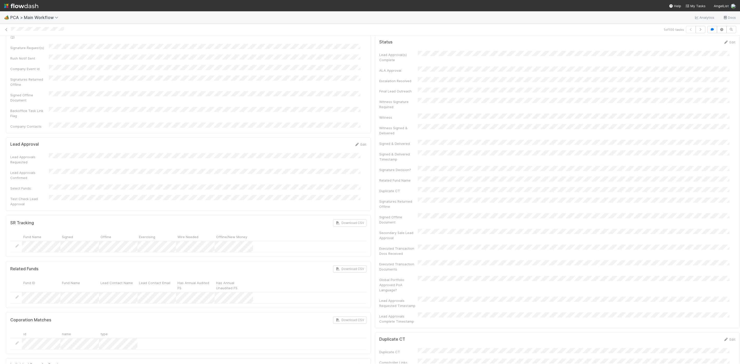
scroll to position [77, 0]
click at [5, 29] on icon at bounding box center [6, 29] width 5 height 3
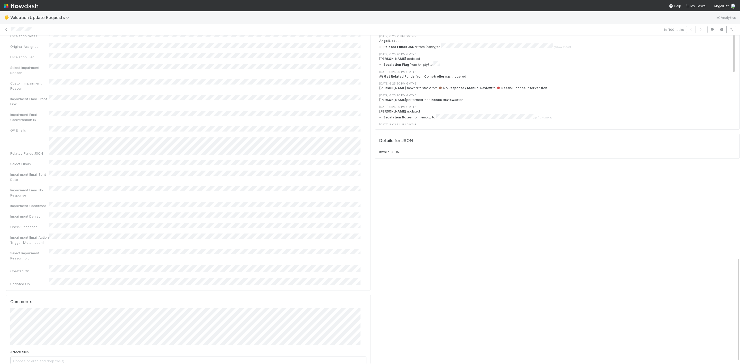
scroll to position [707, 0]
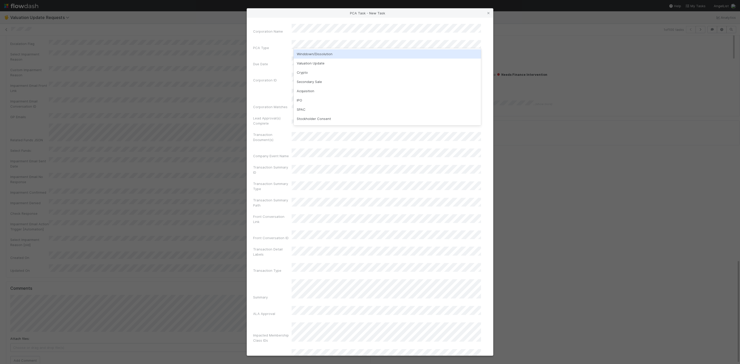
click at [298, 54] on div "Winddown/Dissolution" at bounding box center [387, 53] width 187 height 9
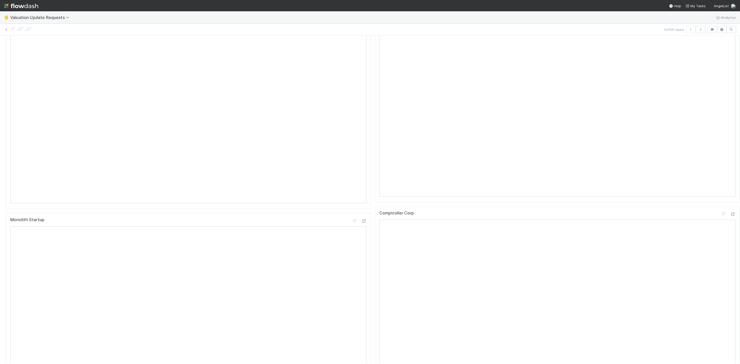
scroll to position [13, 0]
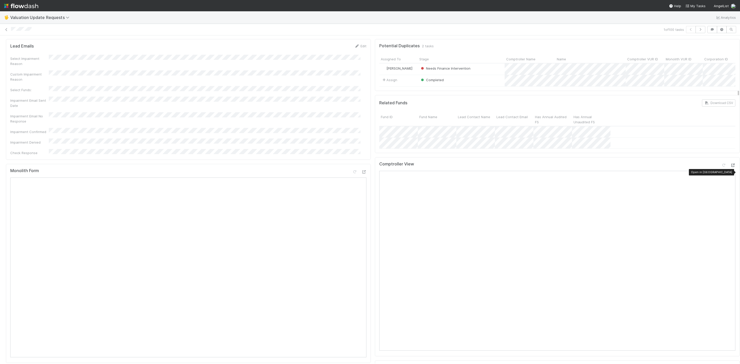
click at [730, 167] on icon at bounding box center [732, 165] width 5 height 3
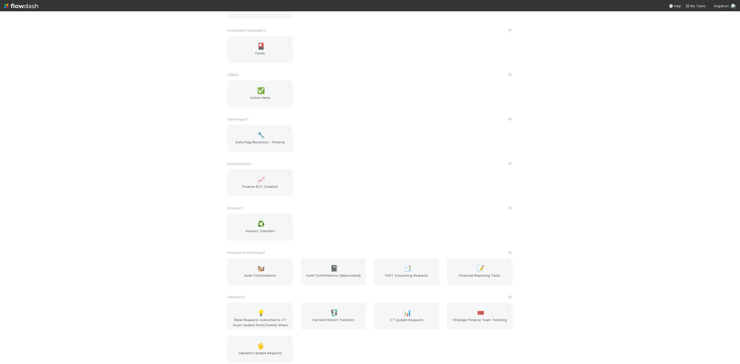
scroll to position [116, 0]
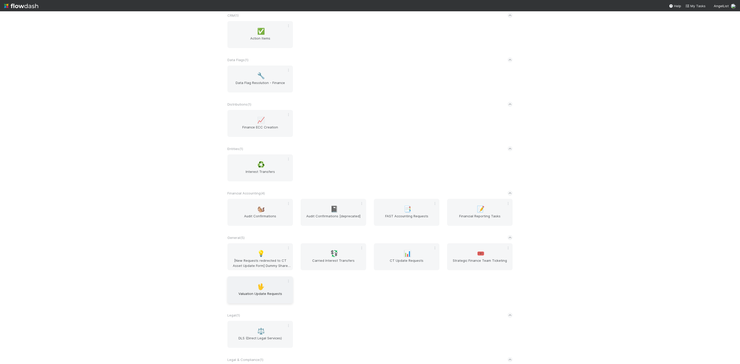
click at [261, 294] on span "Valuation Update Requests" at bounding box center [259, 296] width 61 height 10
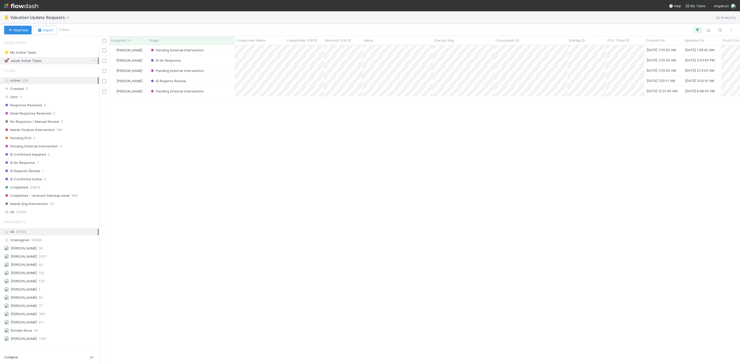
scroll to position [312, 635]
drag, startPoint x: 87, startPoint y: 60, endPoint x: 62, endPoint y: 103, distance: 50.0
click at [91, 60] on icon at bounding box center [93, 60] width 5 height 3
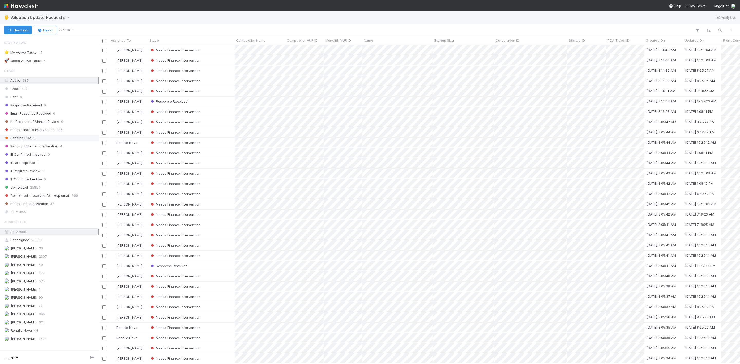
scroll to position [312, 635]
click at [66, 133] on div "Needs Finance Intervention 186" at bounding box center [51, 130] width 94 height 6
click at [134, 42] on div "Assigned To" at bounding box center [129, 40] width 36 height 5
click at [143, 50] on div "Sort A → Z" at bounding box center [140, 50] width 59 height 8
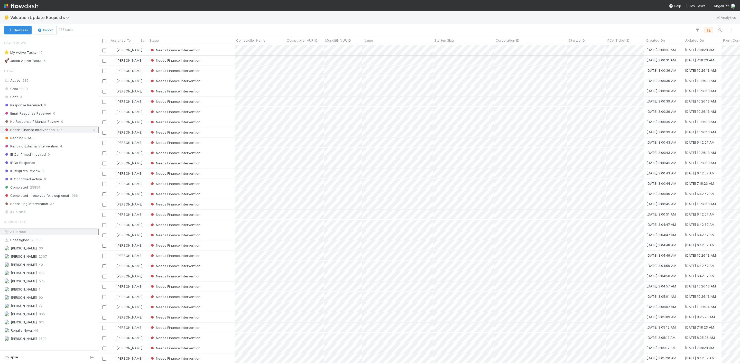
click at [221, 50] on div "Needs Finance Intervention" at bounding box center [191, 50] width 87 height 10
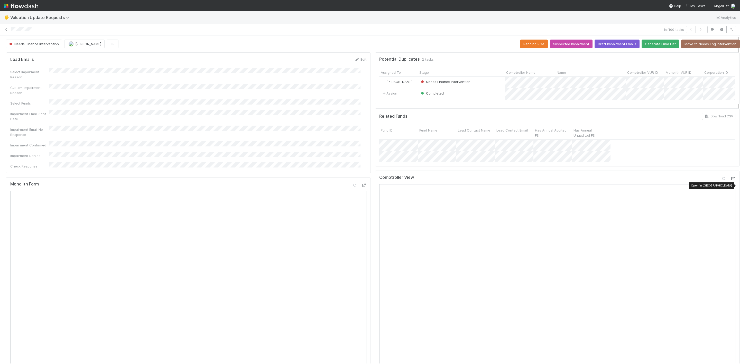
click at [730, 180] on icon at bounding box center [732, 178] width 5 height 3
click at [44, 45] on span "Needs Finance Intervention" at bounding box center [33, 44] width 51 height 4
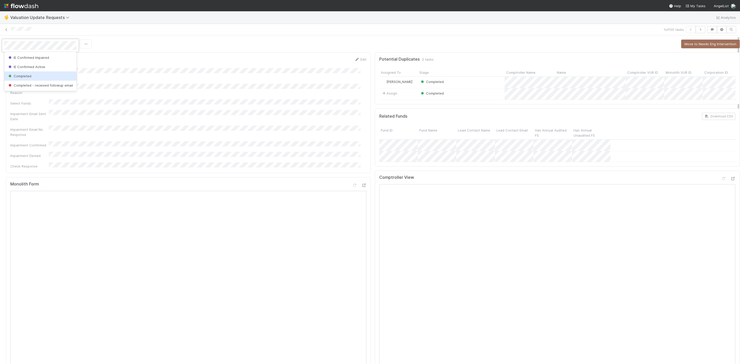
click at [32, 77] on div "Completed" at bounding box center [40, 75] width 72 height 9
click at [227, 118] on div at bounding box center [370, 182] width 740 height 364
click at [7, 30] on icon at bounding box center [6, 29] width 5 height 3
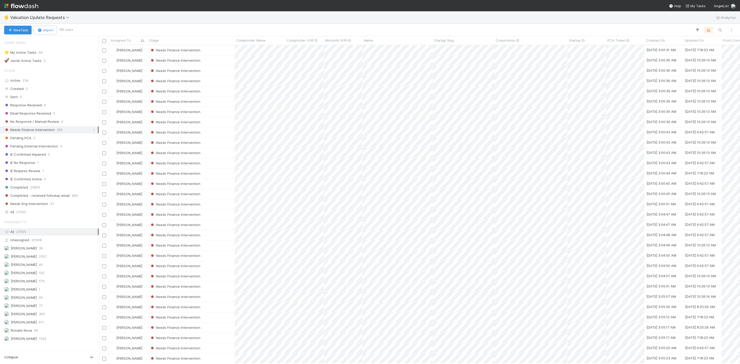
scroll to position [6, 6]
click at [225, 53] on div "Needs Finance Intervention" at bounding box center [191, 50] width 87 height 10
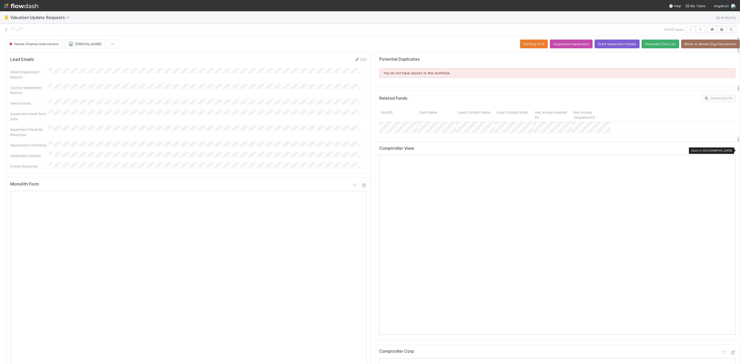
click at [730, 152] on div at bounding box center [732, 149] width 5 height 5
click at [45, 45] on span "Needs Finance Intervention" at bounding box center [33, 44] width 51 height 4
click at [184, 107] on div at bounding box center [370, 182] width 740 height 364
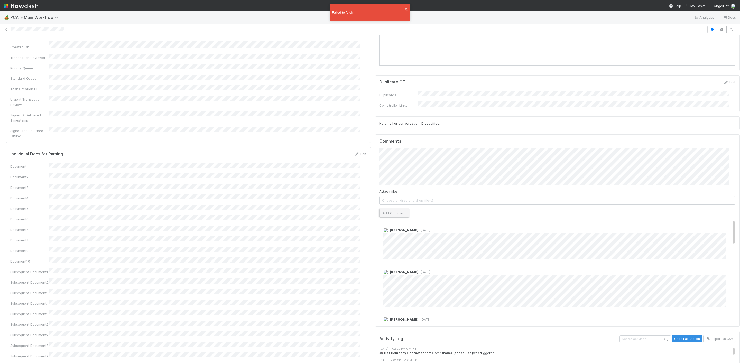
click at [388, 209] on button "Add Comment" at bounding box center [394, 213] width 30 height 9
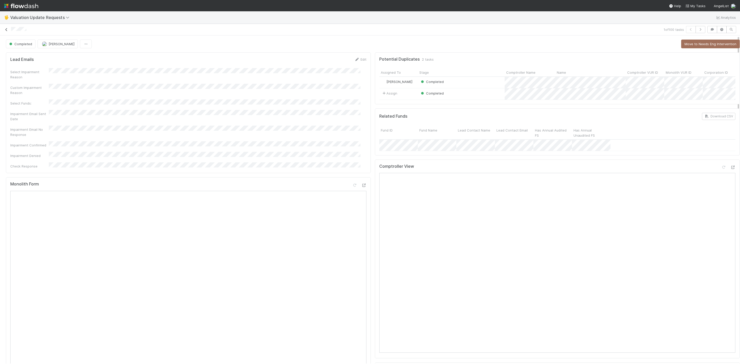
click at [6, 27] on link at bounding box center [6, 29] width 5 height 5
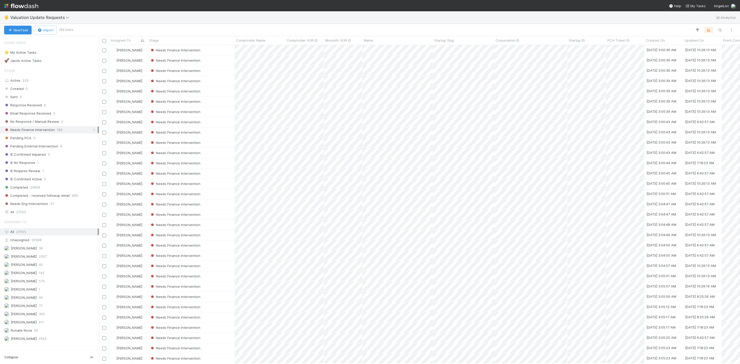
scroll to position [312, 635]
click at [209, 52] on div "Needs Finance Intervention" at bounding box center [191, 50] width 87 height 10
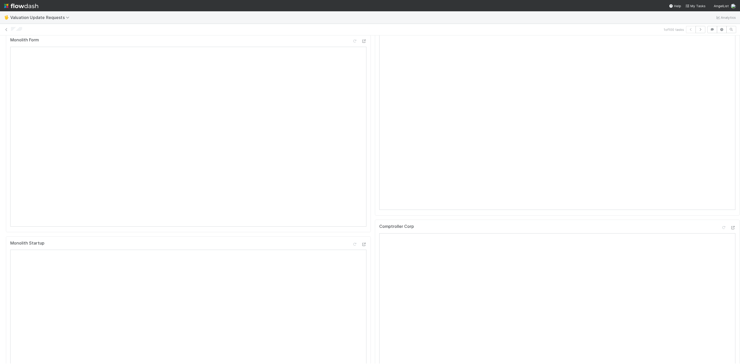
scroll to position [154, 0]
click at [730, 218] on icon at bounding box center [732, 217] width 5 height 3
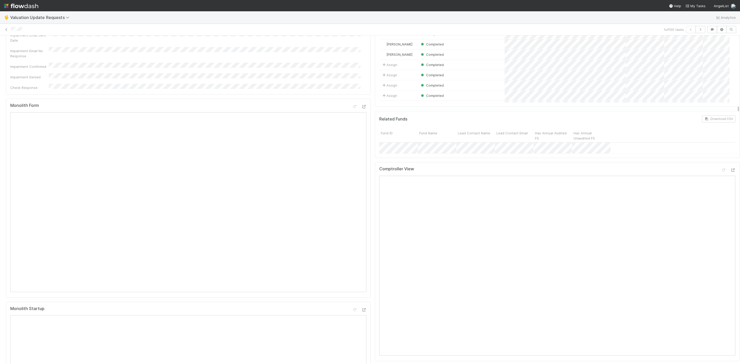
scroll to position [39, 0]
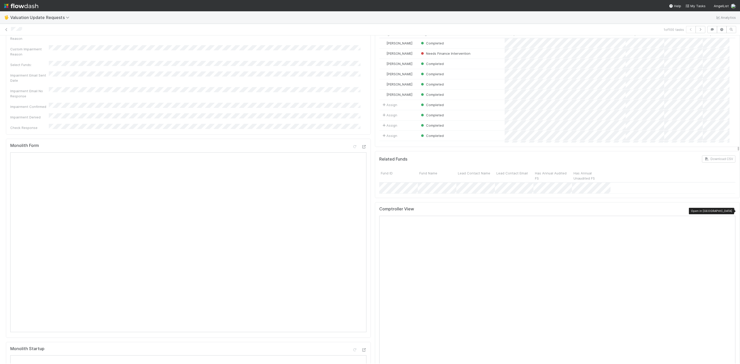
click at [730, 212] on icon at bounding box center [732, 210] width 5 height 3
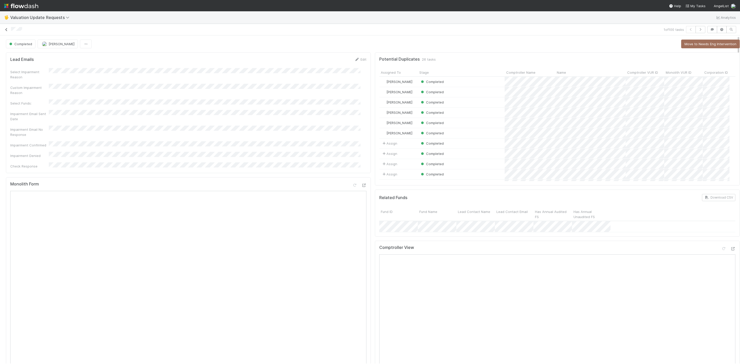
click at [6, 29] on icon at bounding box center [6, 29] width 5 height 3
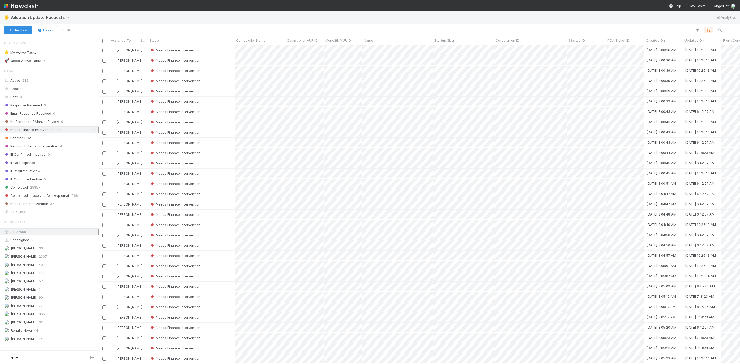
scroll to position [312, 635]
click at [210, 46] on div "Needs Finance Intervention" at bounding box center [191, 50] width 87 height 10
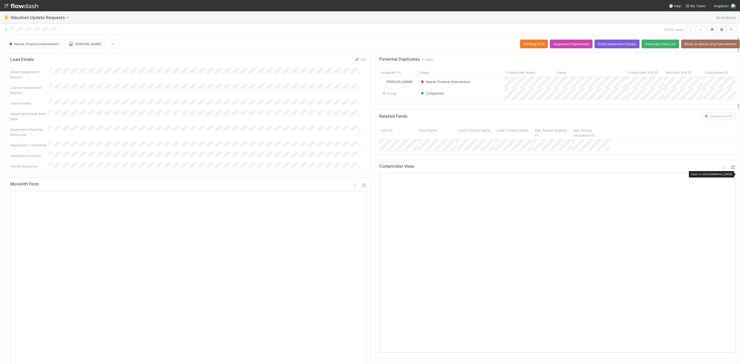
click at [730, 169] on icon at bounding box center [732, 167] width 5 height 3
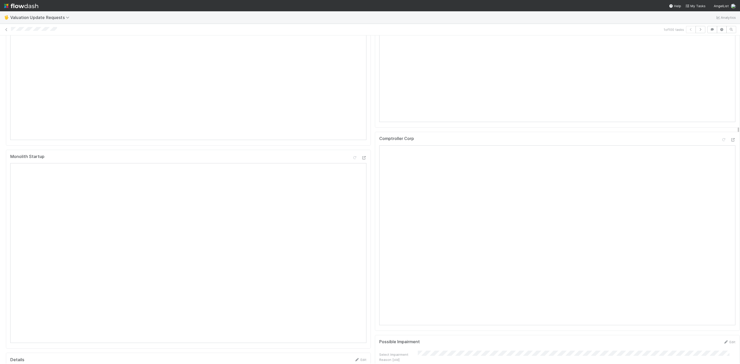
scroll to position [231, 0]
click at [730, 141] on icon at bounding box center [732, 139] width 5 height 3
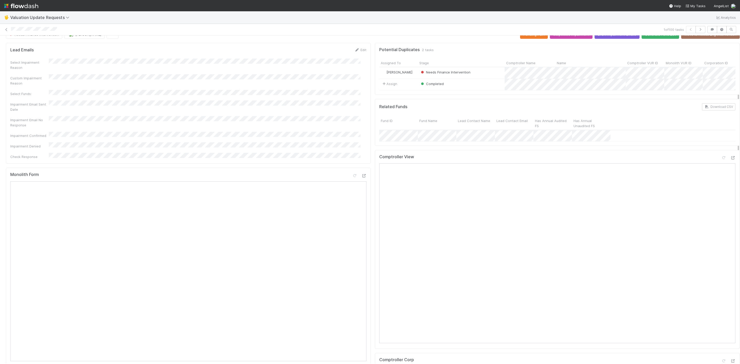
scroll to position [0, 0]
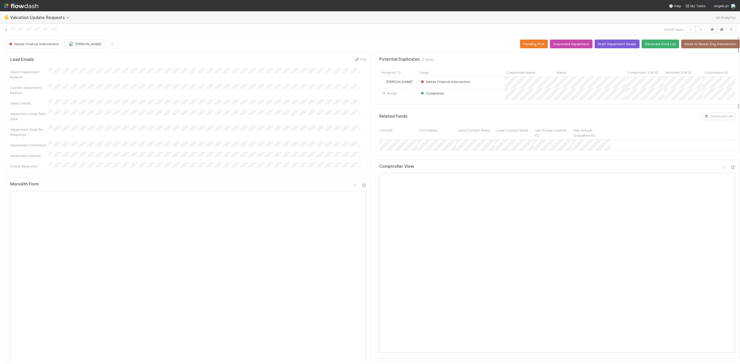
click at [719, 171] on div "Comptroller View Open in New Tab" at bounding box center [557, 259] width 365 height 199
click at [730, 169] on icon at bounding box center [732, 167] width 5 height 3
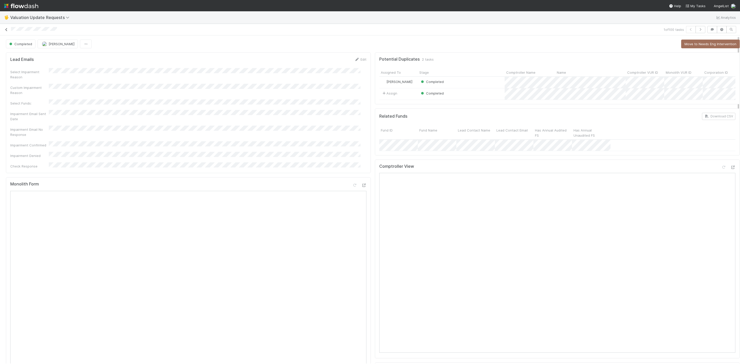
click at [9, 30] on icon at bounding box center [6, 29] width 5 height 3
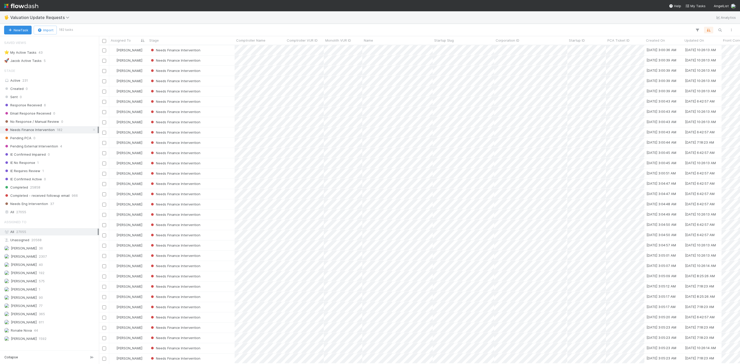
scroll to position [312, 635]
click at [220, 50] on div "Needs Finance Intervention" at bounding box center [191, 50] width 87 height 10
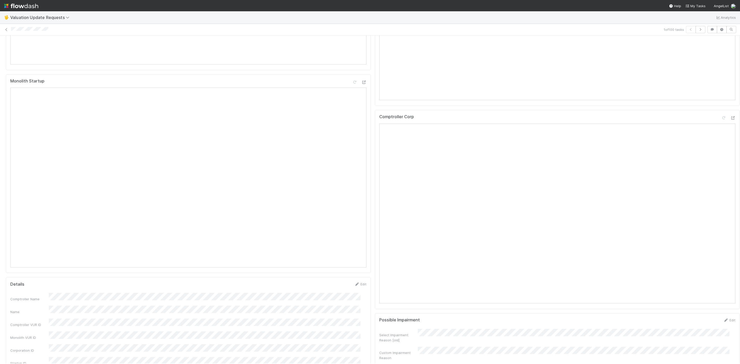
scroll to position [308, 0]
click at [730, 120] on icon at bounding box center [732, 118] width 5 height 3
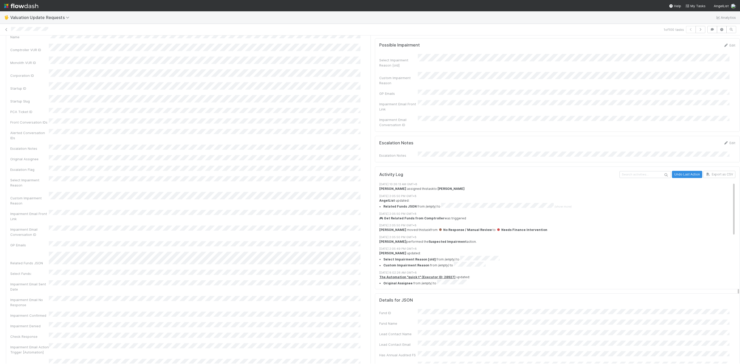
scroll to position [540, 0]
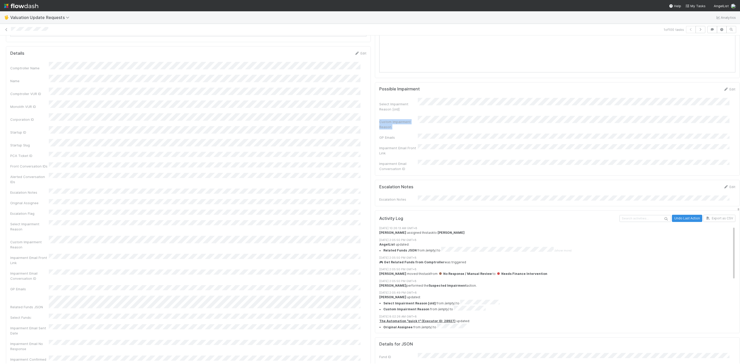
click at [459, 124] on div "Select Impairment Reason [old] Custom Impairment Reason GP Emails Impairment Em…" at bounding box center [557, 135] width 356 height 74
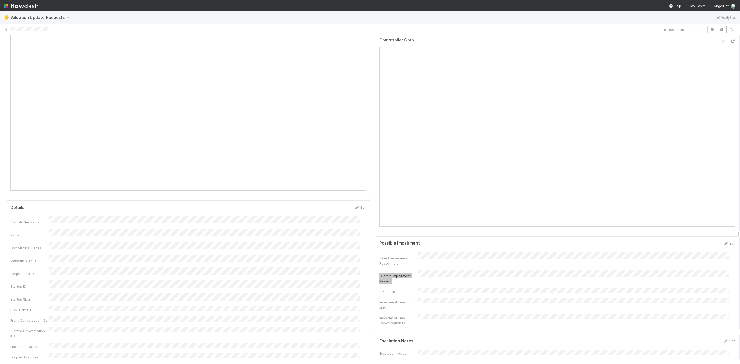
scroll to position [424, 0]
click at [419, 225] on div "Select Impairment Reason [old]" at bounding box center [557, 220] width 356 height 14
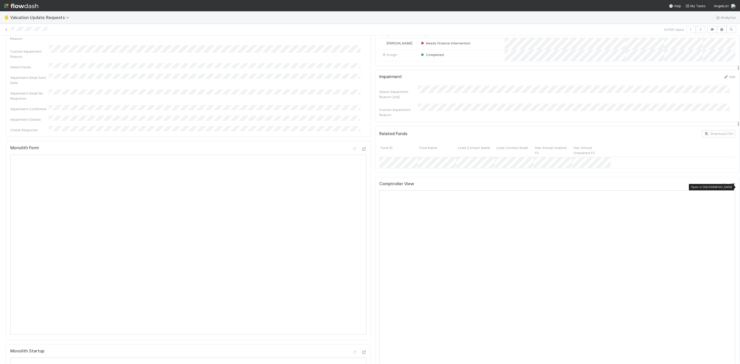
click at [730, 187] on icon at bounding box center [732, 184] width 5 height 3
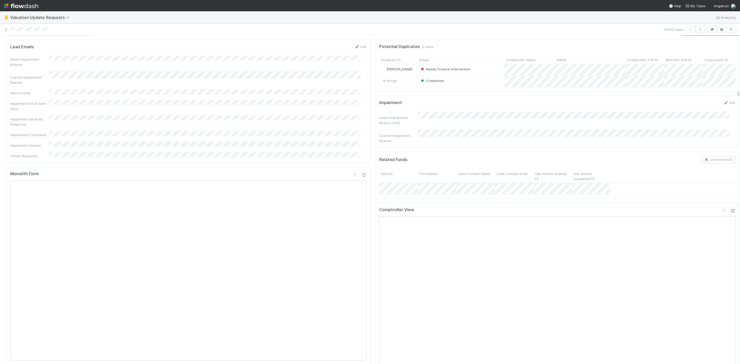
scroll to position [0, 0]
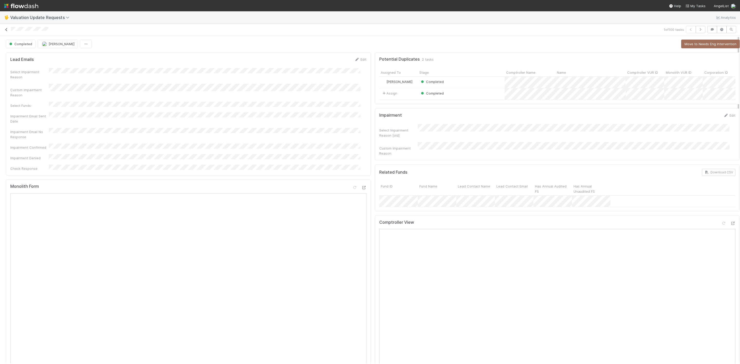
click at [5, 30] on icon at bounding box center [6, 29] width 5 height 3
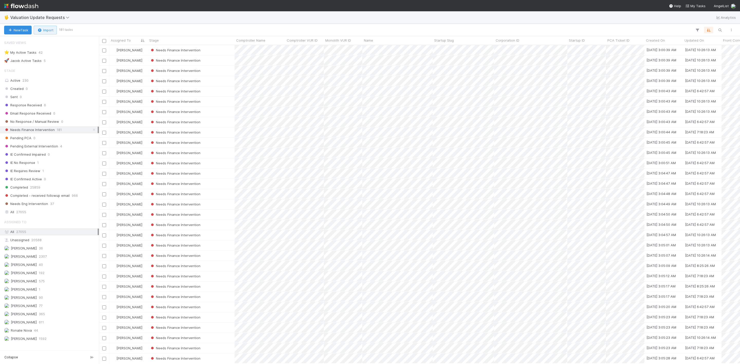
scroll to position [312, 635]
click at [210, 53] on div "Needs Finance Intervention" at bounding box center [191, 50] width 87 height 10
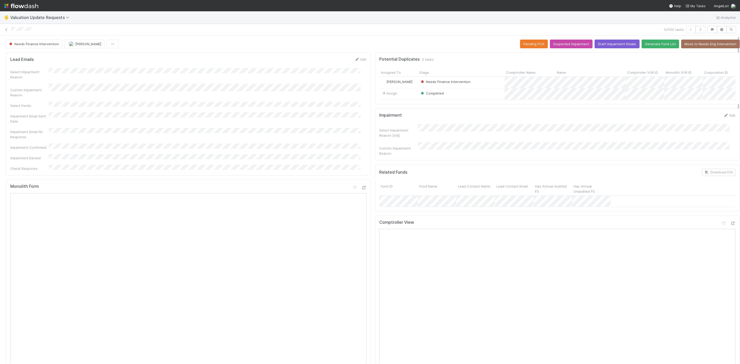
click at [725, 224] on div "Comptroller View" at bounding box center [557, 315] width 365 height 199
click at [730, 225] on icon at bounding box center [732, 223] width 5 height 3
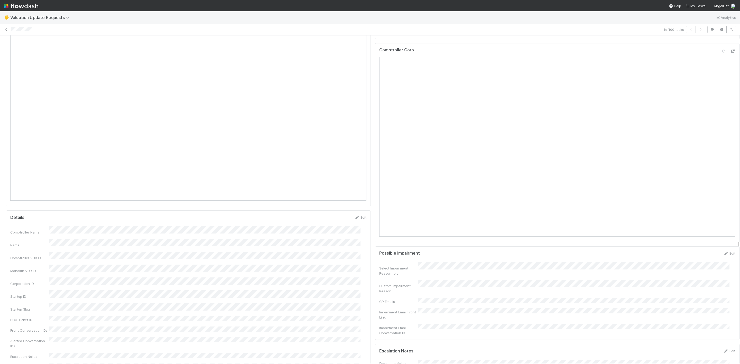
scroll to position [462, 0]
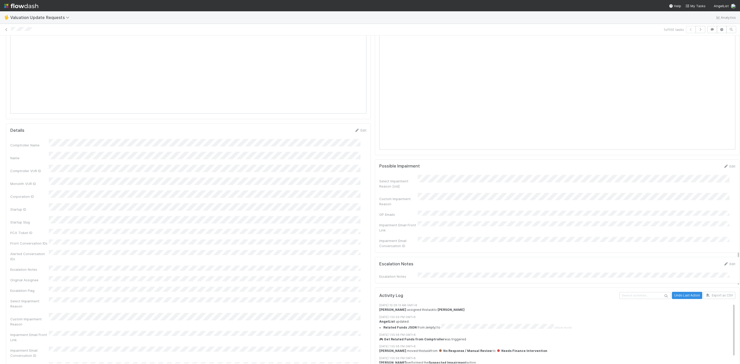
click at [456, 189] on div "Select Impairment Reason [old]" at bounding box center [557, 182] width 356 height 14
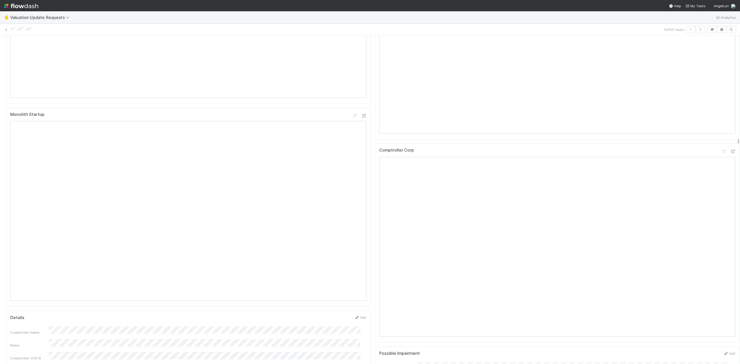
scroll to position [193, 0]
click at [730, 236] on icon at bounding box center [732, 233] width 5 height 3
click at [730, 71] on icon at bounding box center [732, 69] width 5 height 3
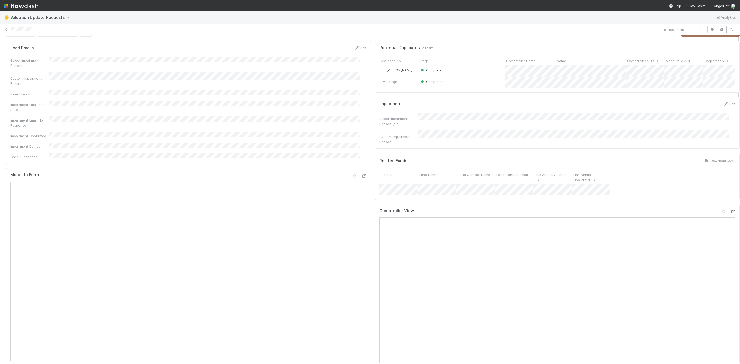
scroll to position [0, 0]
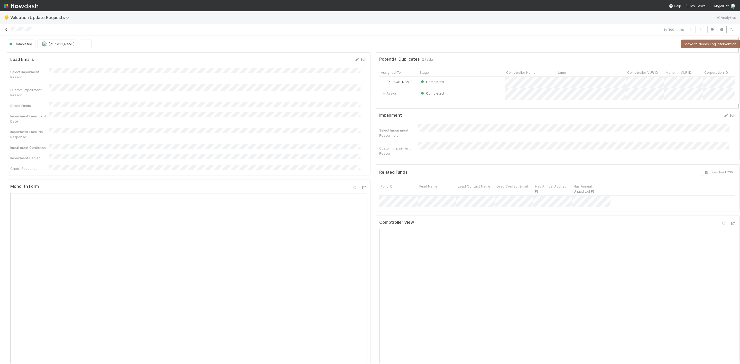
click at [5, 32] on link at bounding box center [6, 29] width 5 height 5
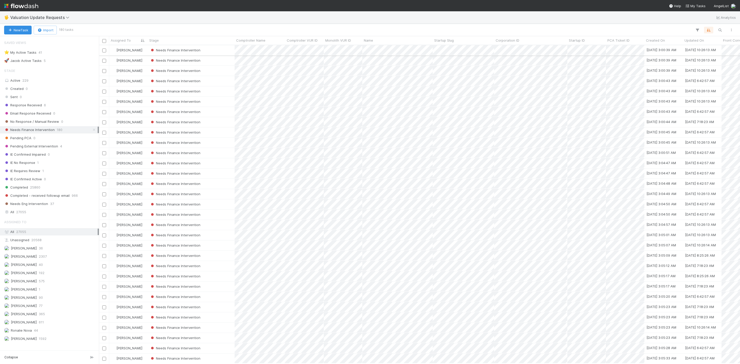
click at [210, 51] on div "Needs Finance Intervention" at bounding box center [191, 50] width 87 height 10
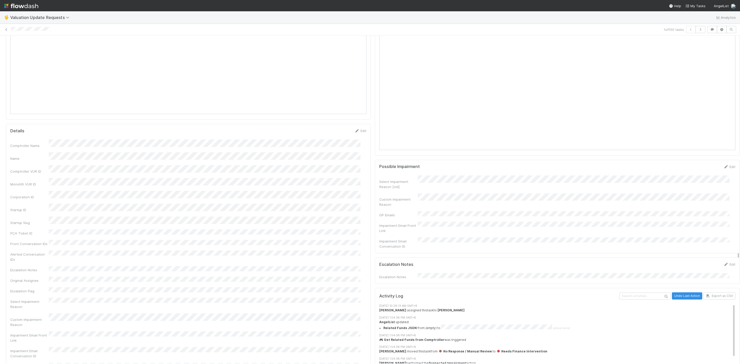
scroll to position [462, 0]
click at [441, 186] on div "Select Impairment Reason [old]" at bounding box center [557, 182] width 356 height 14
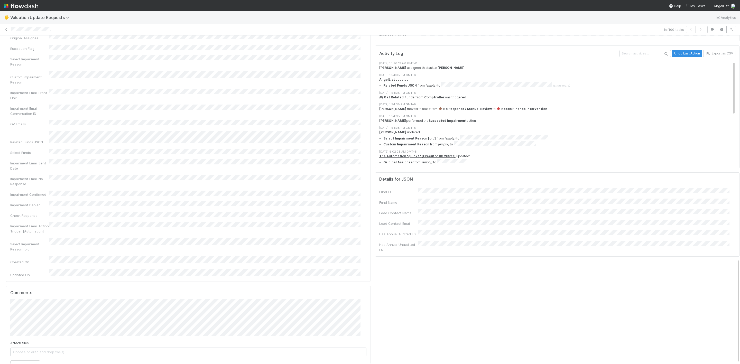
scroll to position [705, 0]
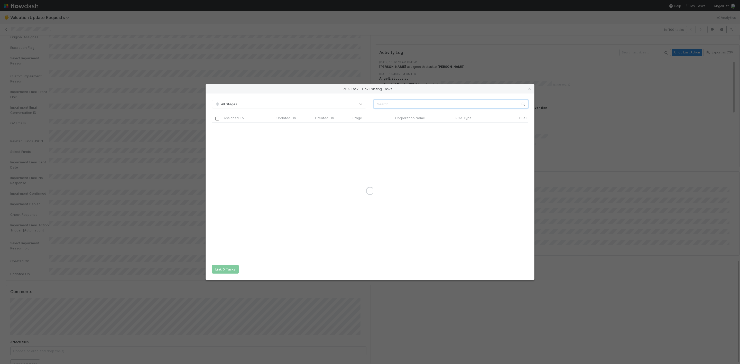
click at [385, 106] on input "text" at bounding box center [451, 104] width 154 height 9
paste input "Flynovate"
type input "Flynovate"
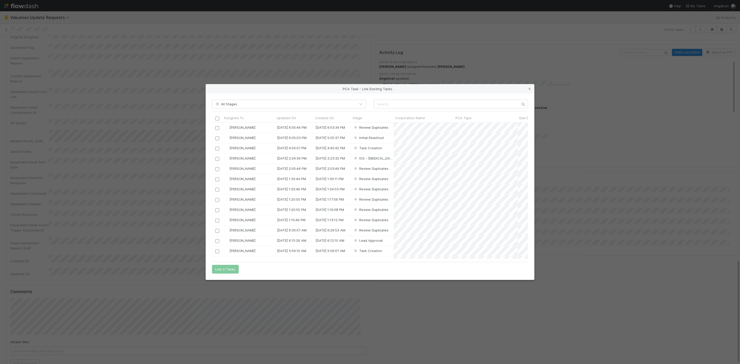
scroll to position [130, 310]
click at [385, 102] on input "text" at bounding box center [451, 104] width 154 height 9
paste input "Flynovate"
click at [386, 106] on input "Flynovate" at bounding box center [451, 104] width 154 height 9
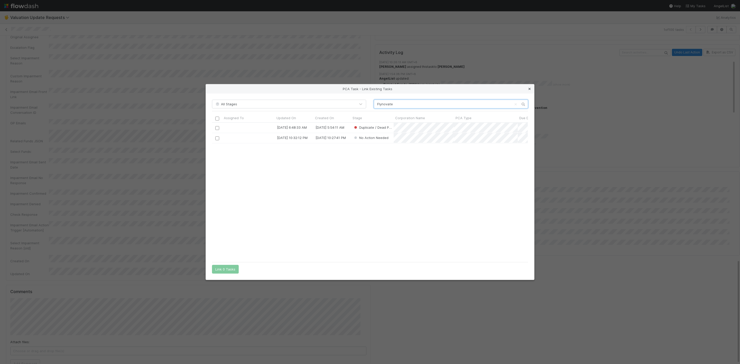
type input "Flynovate"
click at [531, 87] on icon at bounding box center [529, 88] width 5 height 3
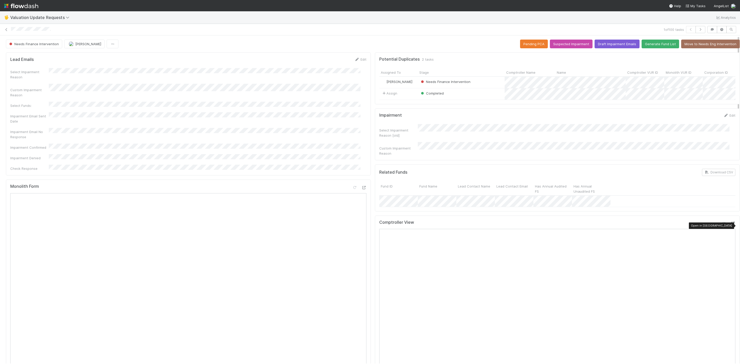
click at [730, 222] on icon at bounding box center [732, 223] width 5 height 3
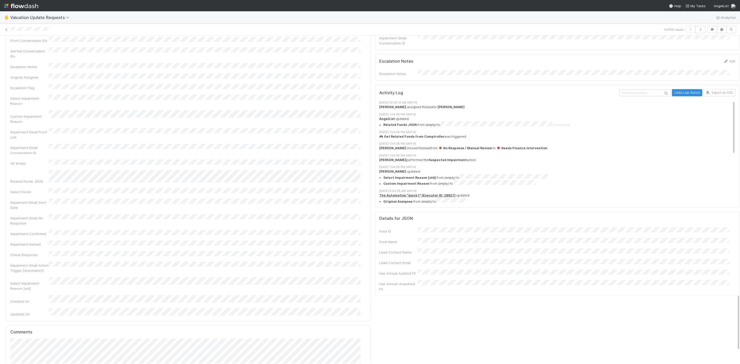
scroll to position [705, 0]
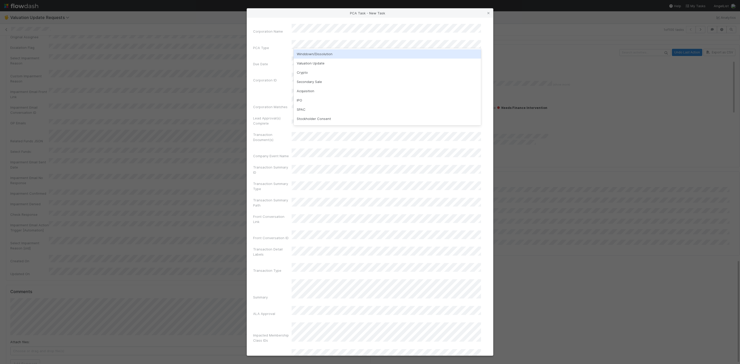
click at [302, 54] on div "Winddown/Dissolution" at bounding box center [387, 53] width 187 height 9
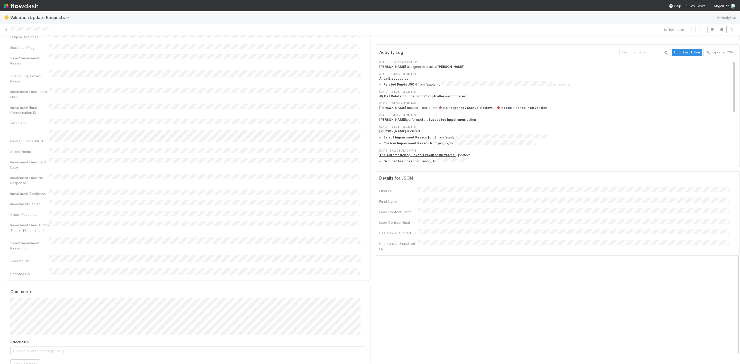
scroll to position [736, 0]
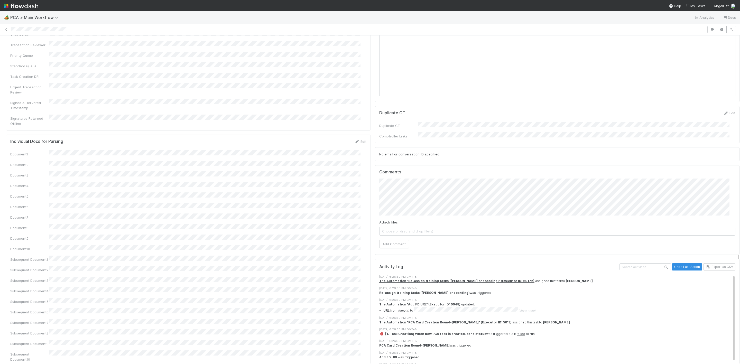
scroll to position [501, 0]
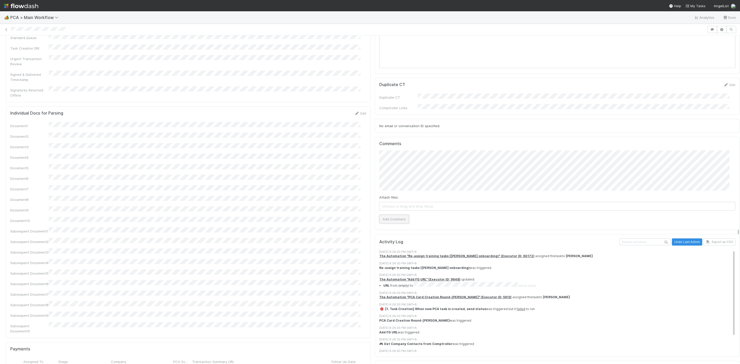
click at [388, 215] on button "Add Comment" at bounding box center [394, 219] width 30 height 9
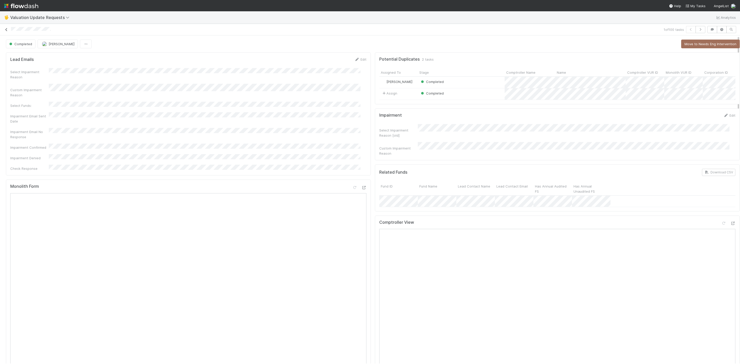
click at [5, 29] on icon at bounding box center [6, 29] width 5 height 3
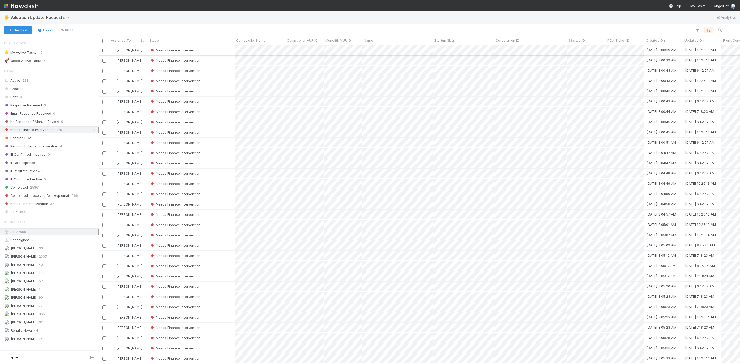
click at [215, 52] on div "Needs Finance Intervention" at bounding box center [191, 50] width 87 height 10
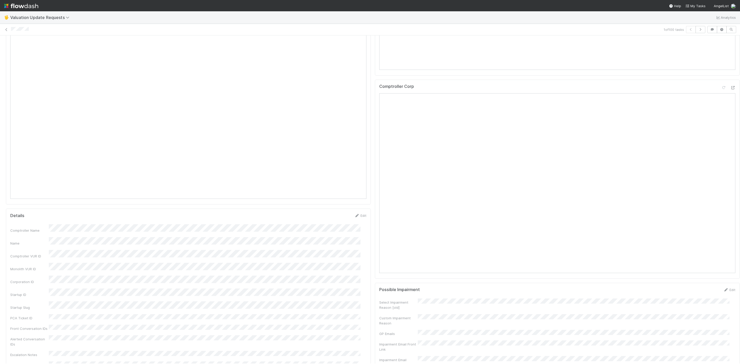
scroll to position [347, 0]
click at [730, 117] on icon at bounding box center [732, 115] width 5 height 3
click at [723, 110] on div at bounding box center [728, 106] width 14 height 7
click at [730, 107] on icon at bounding box center [732, 105] width 5 height 3
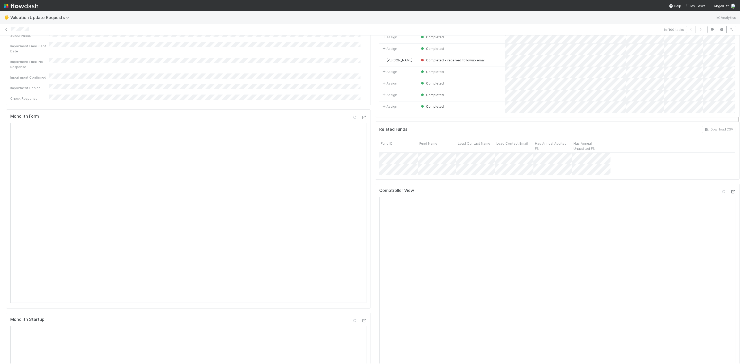
scroll to position [0, 0]
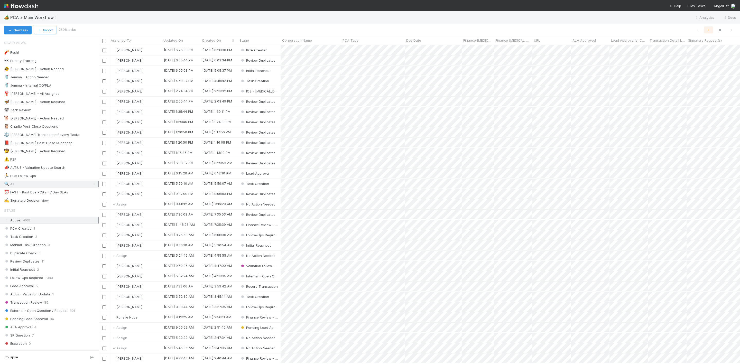
scroll to position [312, 635]
click at [719, 30] on icon "button" at bounding box center [719, 30] width 5 height 5
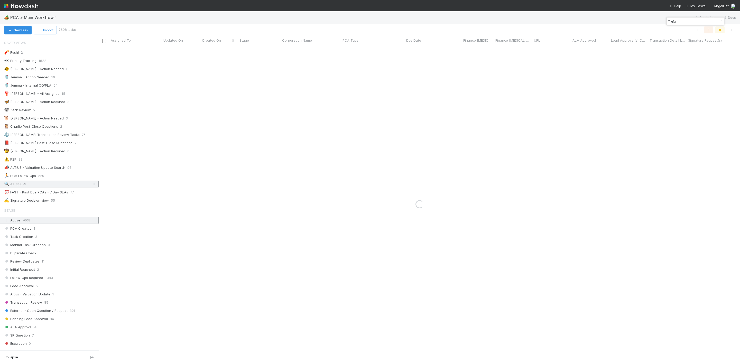
type input "Trufan"
click at [10, 28] on button "New Task" at bounding box center [17, 30] width 27 height 9
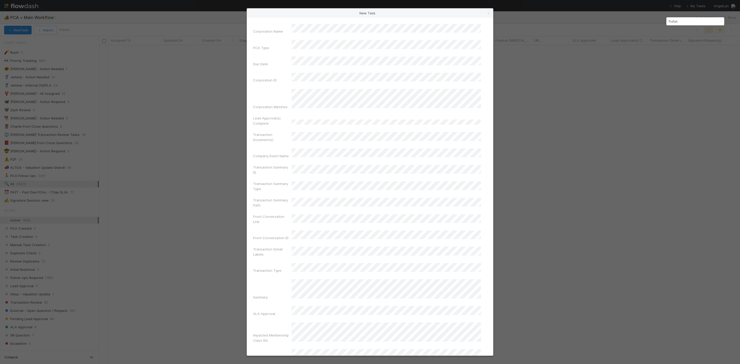
click at [307, 54] on div "Winddown/Dissolution" at bounding box center [387, 53] width 187 height 9
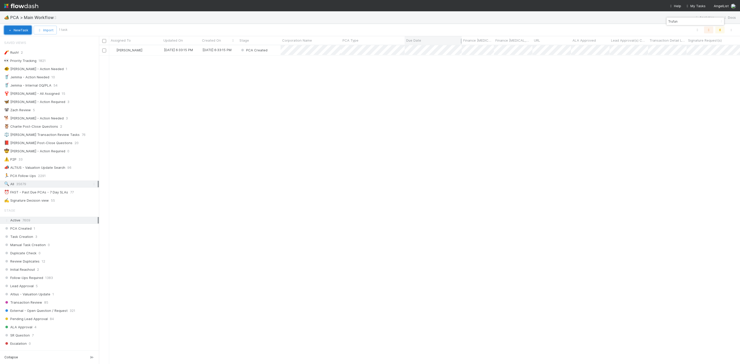
scroll to position [312, 635]
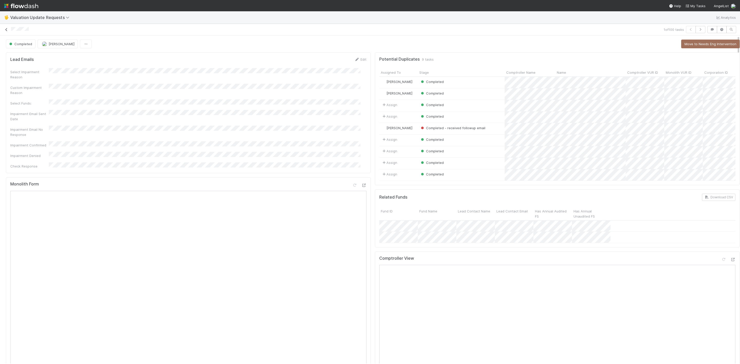
click at [6, 30] on icon at bounding box center [6, 29] width 5 height 3
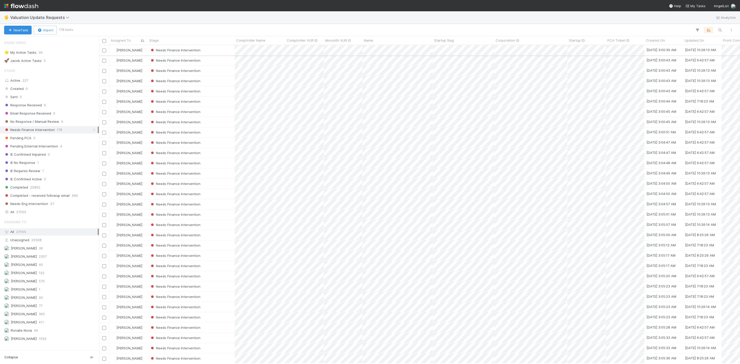
click at [210, 53] on div "Needs Finance Intervention" at bounding box center [191, 50] width 87 height 10
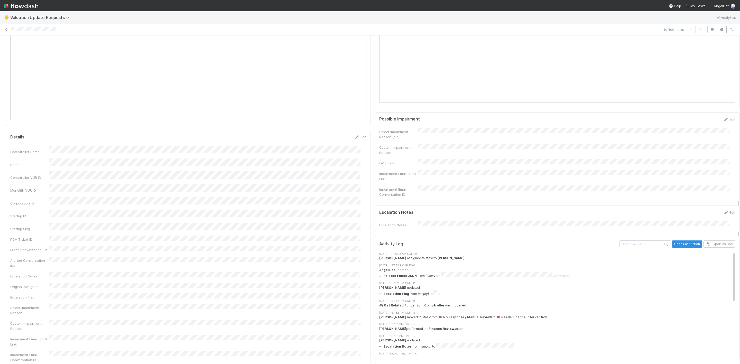
scroll to position [424, 0]
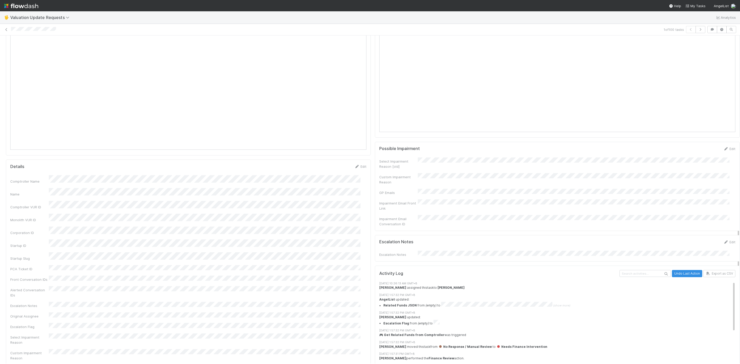
click at [462, 254] on form "Escalation Notes Edit Escalation Notes" at bounding box center [557, 248] width 356 height 18
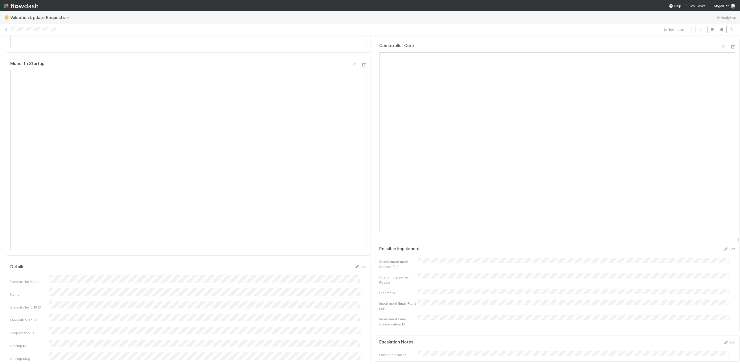
scroll to position [308, 0]
click at [725, 70] on div "Comptroller Corp" at bounding box center [557, 153] width 365 height 199
click at [730, 64] on icon at bounding box center [732, 62] width 5 height 3
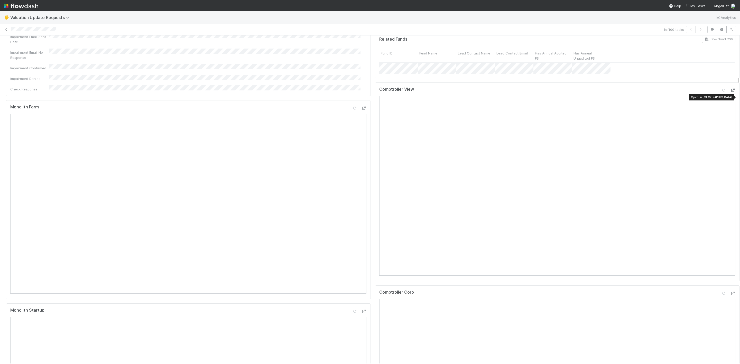
click at [730, 93] on div at bounding box center [732, 90] width 5 height 5
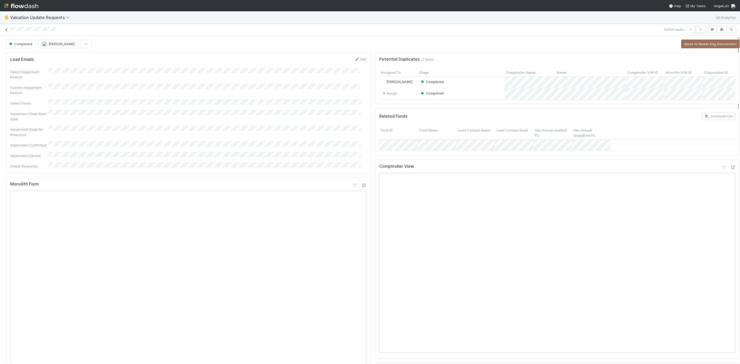
click at [4, 32] on link at bounding box center [6, 29] width 5 height 5
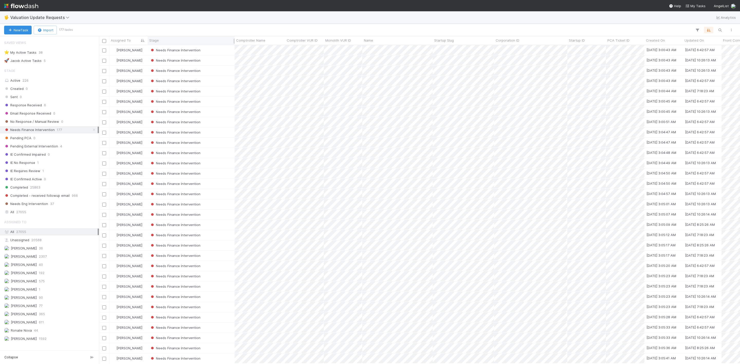
click at [211, 45] on div "Stage" at bounding box center [191, 40] width 87 height 8
click at [211, 49] on div "Needs Finance Intervention" at bounding box center [191, 50] width 87 height 10
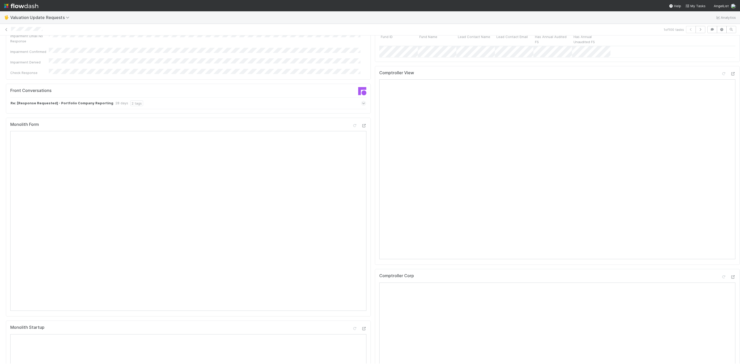
scroll to position [193, 0]
drag, startPoint x: 723, startPoint y: 181, endPoint x: 723, endPoint y: 183, distance: 2.8
click at [723, 183] on div "Comptroller Corp Open in New Tab" at bounding box center [557, 269] width 365 height 199
click at [721, 182] on div at bounding box center [728, 178] width 14 height 7
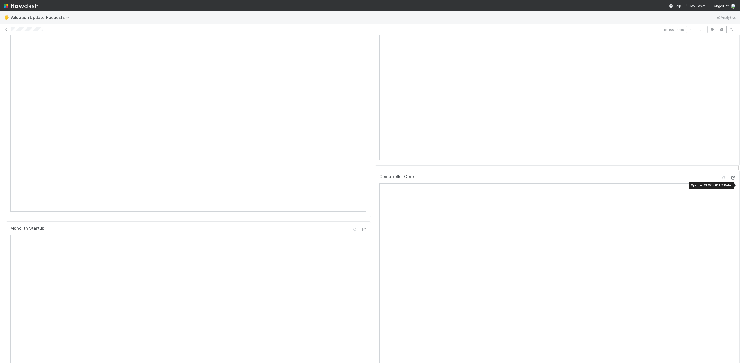
click at [730, 180] on icon at bounding box center [732, 177] width 5 height 3
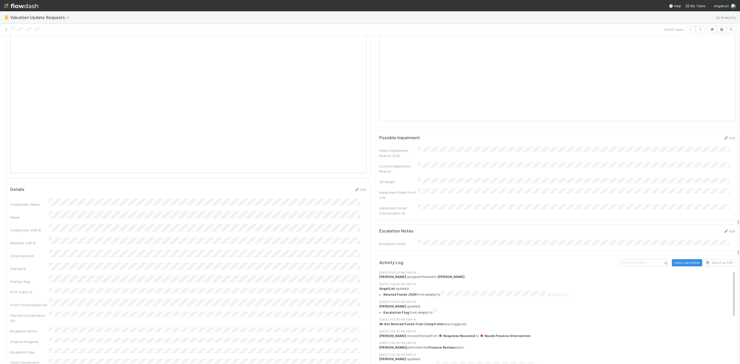
scroll to position [540, 0]
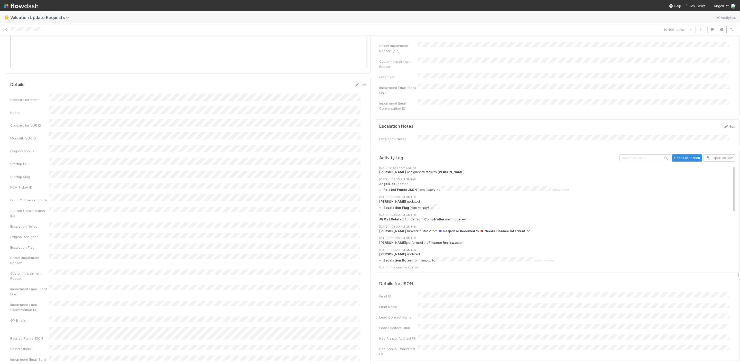
click at [466, 144] on div "Escalation Notes Edit Escalation Notes" at bounding box center [557, 132] width 365 height 26
click at [507, 147] on div "Potential Duplicates 2 tasks Assigned To Stage Comptroller Name Name Comptrolle…" at bounding box center [557, 59] width 369 height 1096
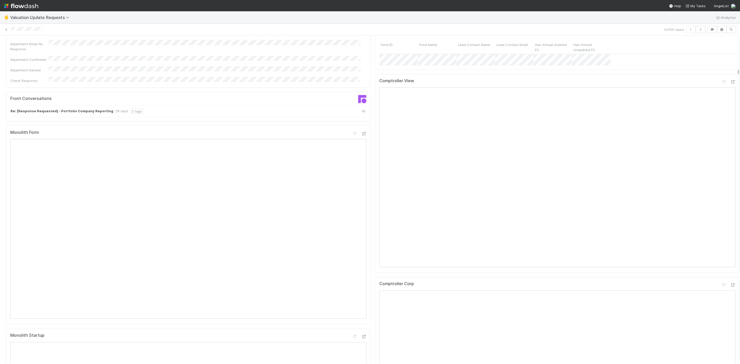
scroll to position [83, 0]
click at [730, 86] on icon at bounding box center [732, 83] width 5 height 3
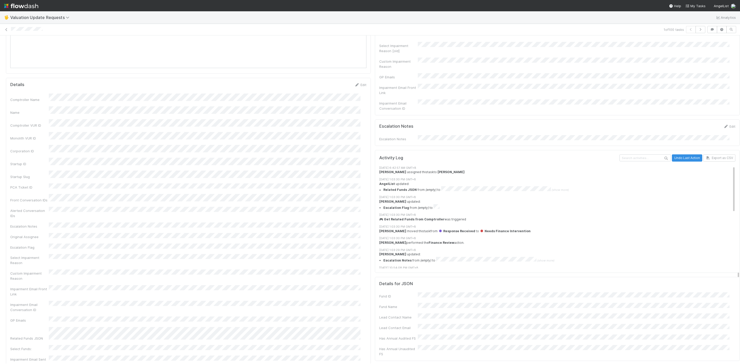
scroll to position [462, 0]
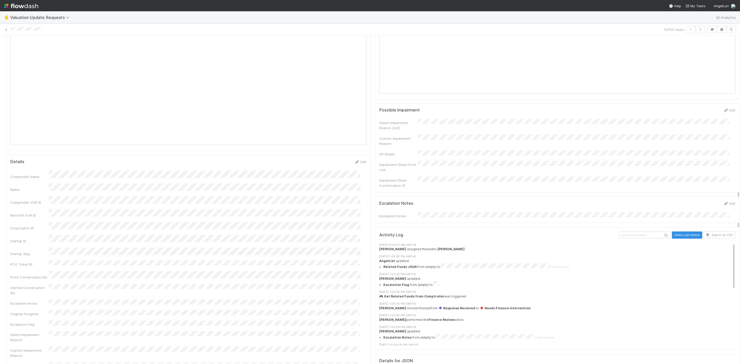
click at [489, 221] on div "Escalation Notes Edit Escalation Notes" at bounding box center [557, 210] width 365 height 26
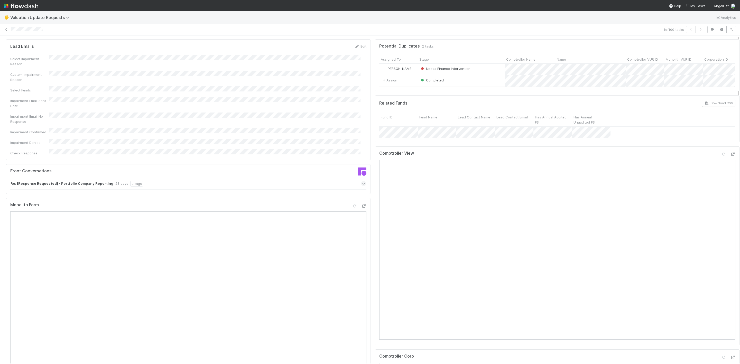
scroll to position [0, 0]
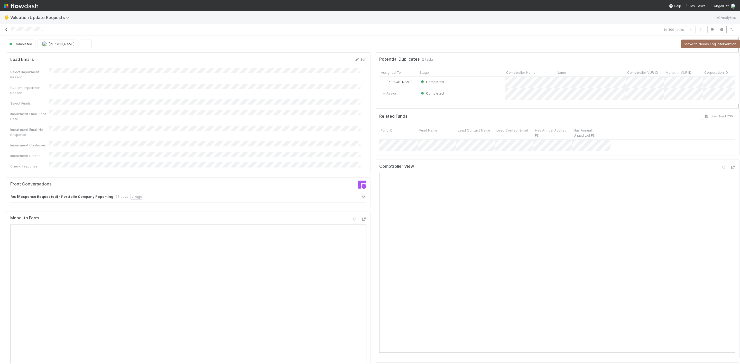
click at [7, 30] on icon at bounding box center [6, 29] width 5 height 3
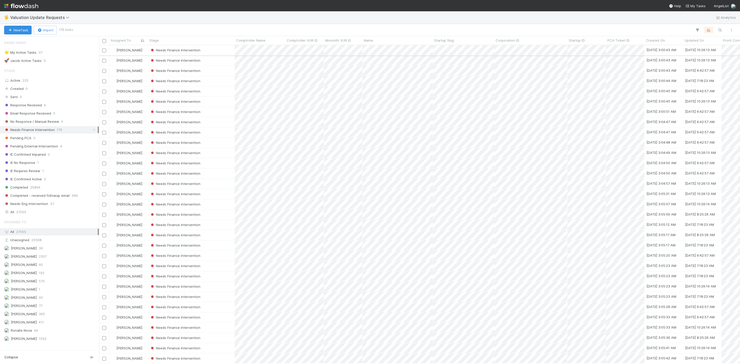
click at [216, 49] on div "Needs Finance Intervention" at bounding box center [191, 50] width 87 height 10
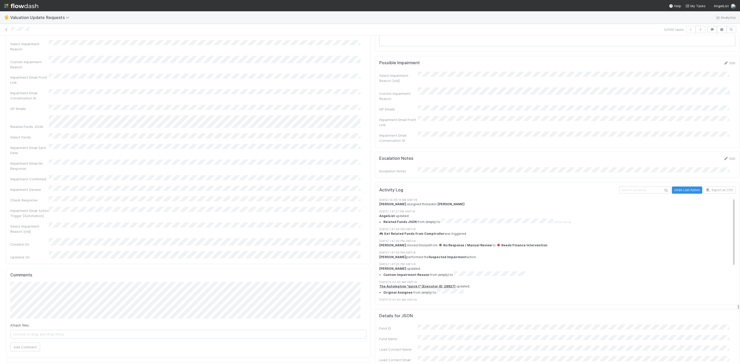
scroll to position [538, 0]
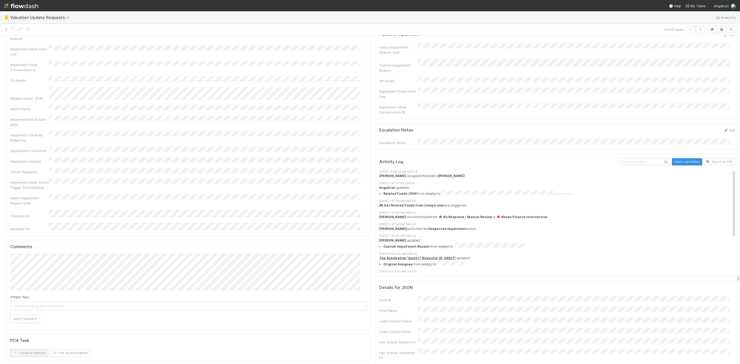
click at [29, 349] on button "Create a new task" at bounding box center [29, 352] width 38 height 7
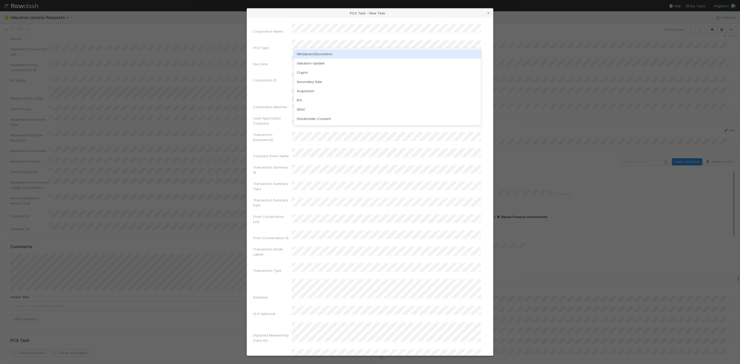
click at [310, 55] on div "Winddown/Dissolution" at bounding box center [387, 53] width 187 height 9
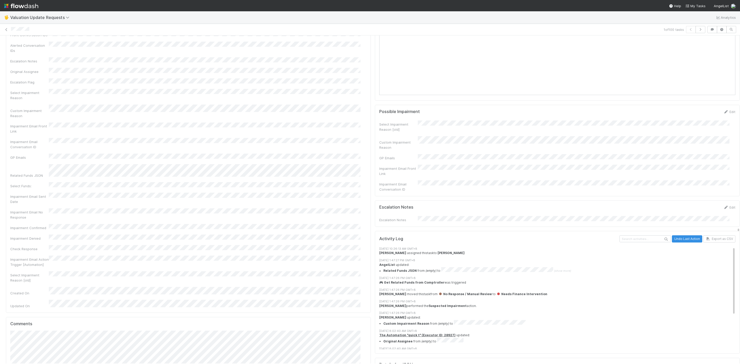
scroll to position [538, 0]
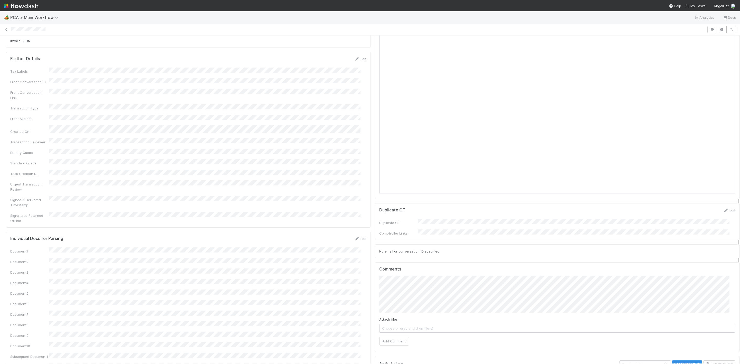
scroll to position [424, 0]
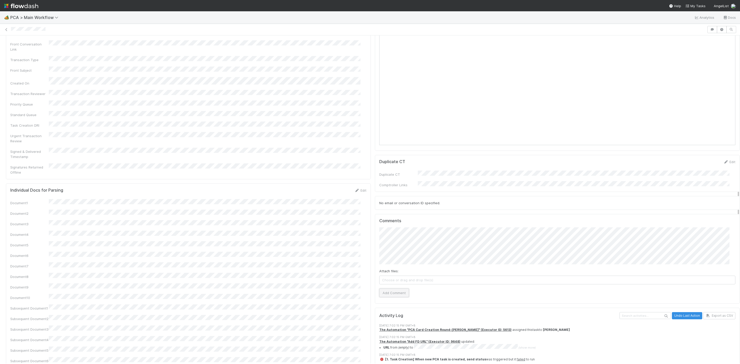
click at [389, 289] on button "Add Comment" at bounding box center [394, 293] width 30 height 9
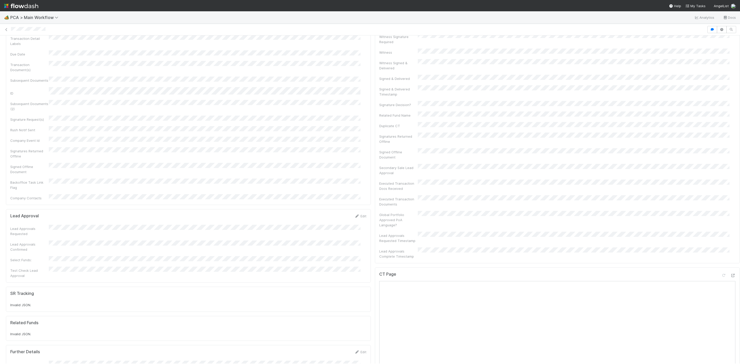
scroll to position [154, 0]
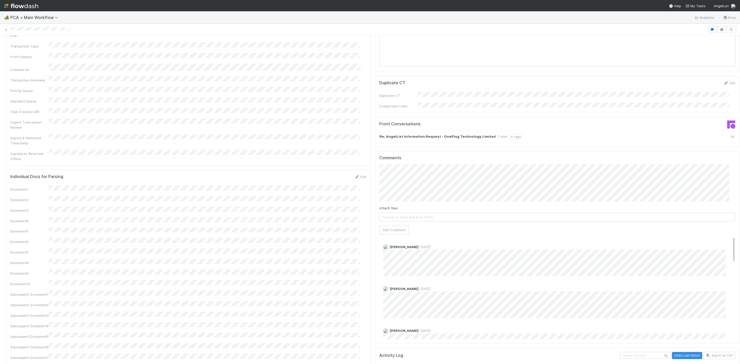
scroll to position [540, 0]
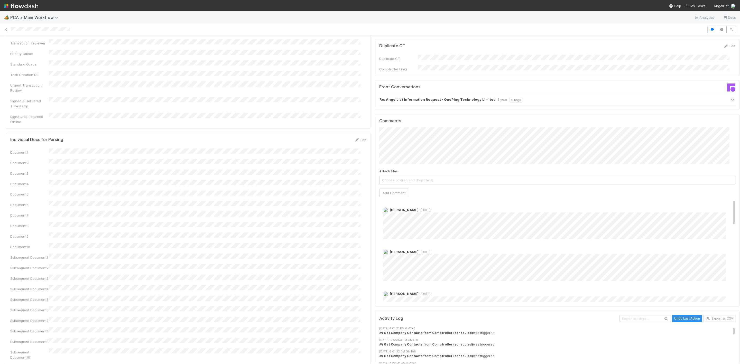
click at [419, 208] on span "[DATE]" at bounding box center [425, 210] width 12 height 4
click at [419, 250] on span "[DATE]" at bounding box center [425, 252] width 12 height 4
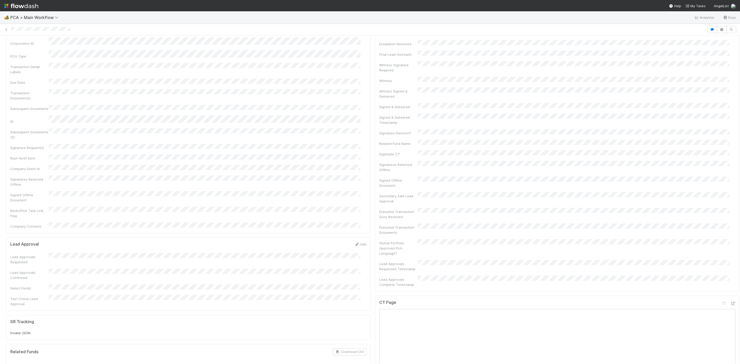
scroll to position [0, 0]
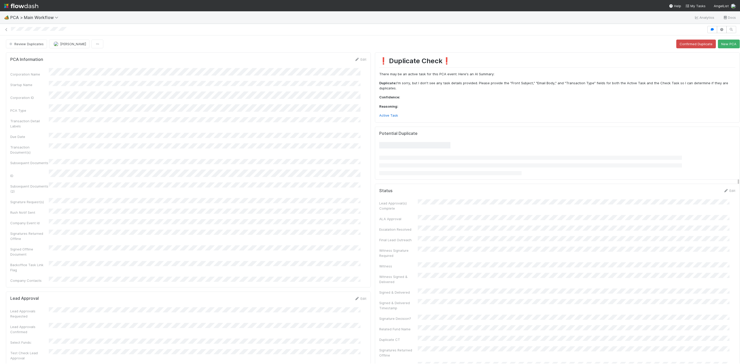
scroll to position [385, 0]
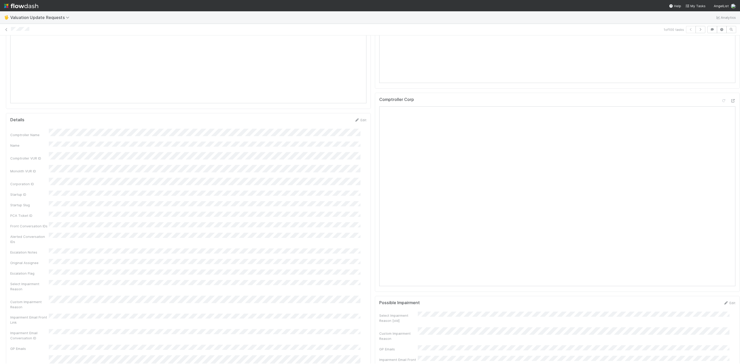
scroll to position [77, 0]
click at [730, 92] on icon at bounding box center [732, 90] width 5 height 3
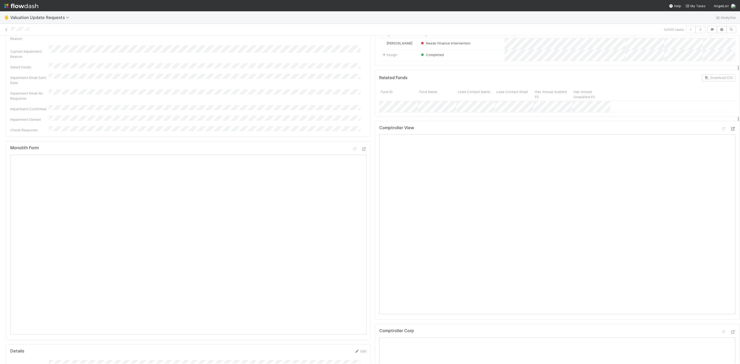
scroll to position [0, 0]
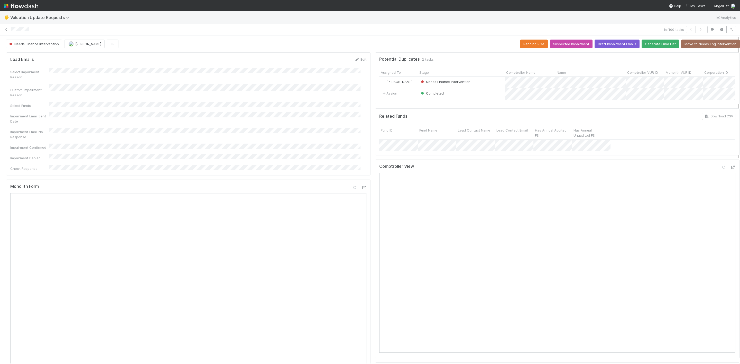
click at [49, 44] on span "Needs Finance Intervention" at bounding box center [33, 44] width 51 height 4
click at [45, 75] on div "Completed" at bounding box center [40, 75] width 72 height 9
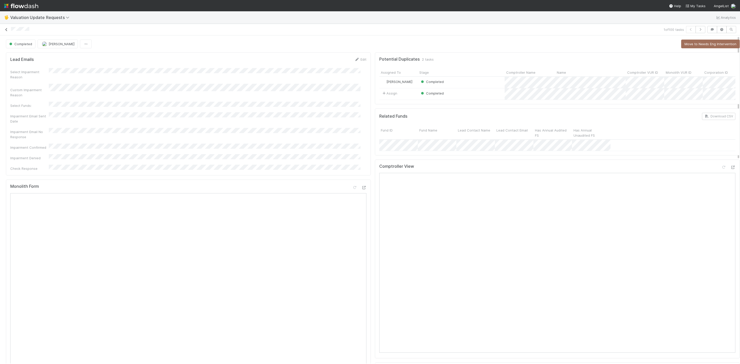
click at [7, 30] on icon at bounding box center [6, 29] width 5 height 3
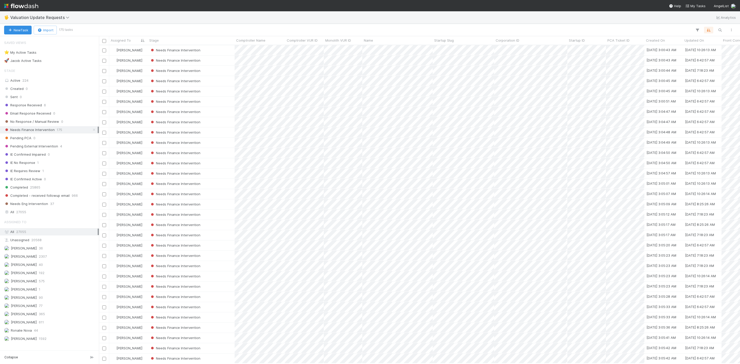
scroll to position [312, 635]
click at [208, 51] on div "Needs Finance Intervention" at bounding box center [191, 50] width 87 height 10
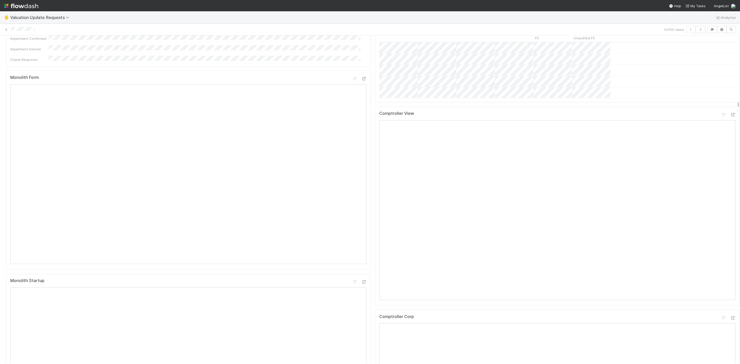
scroll to position [116, 0]
click at [730, 110] on icon at bounding box center [732, 107] width 5 height 3
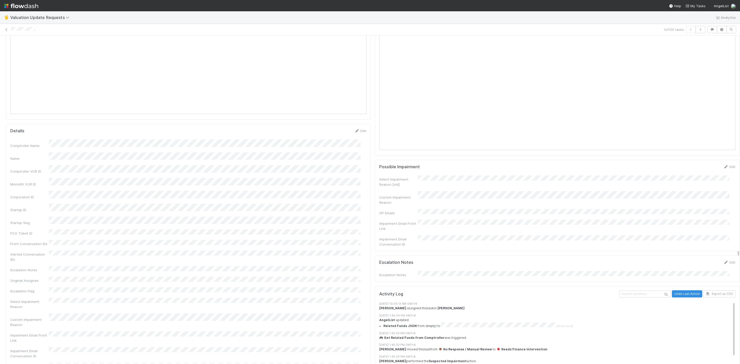
scroll to position [462, 0]
click at [474, 228] on div "Select Impairment Reason [old] Custom Impairment Reason GP Emails Impairment Em…" at bounding box center [557, 210] width 356 height 71
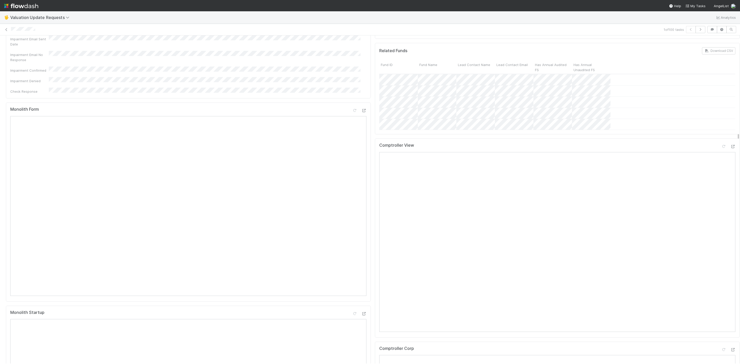
scroll to position [0, 0]
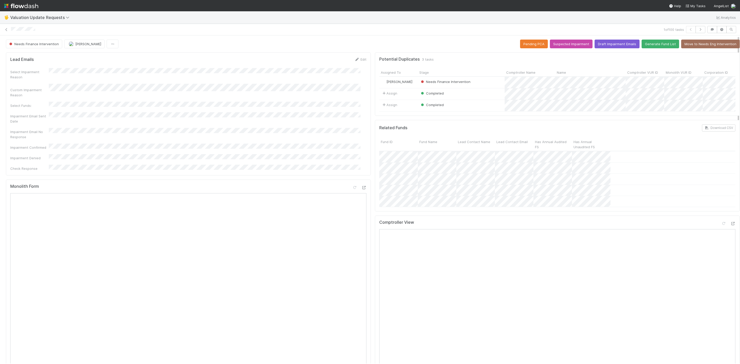
click at [721, 228] on div at bounding box center [728, 224] width 14 height 7
click at [730, 225] on icon at bounding box center [732, 223] width 5 height 3
click at [17, 42] on button "Needs Finance Intervention" at bounding box center [34, 44] width 56 height 9
click at [33, 55] on div "Completed" at bounding box center [40, 57] width 72 height 9
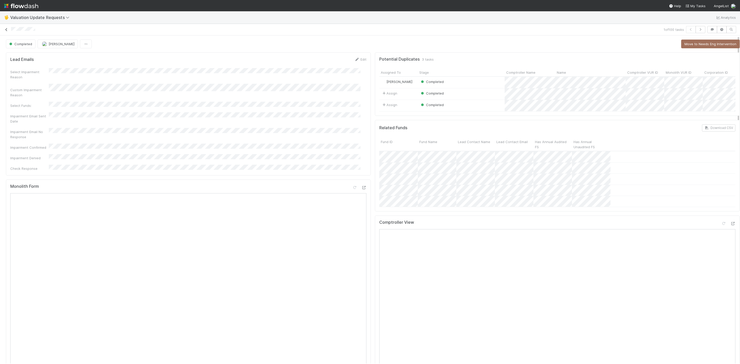
click at [6, 29] on icon at bounding box center [6, 29] width 5 height 3
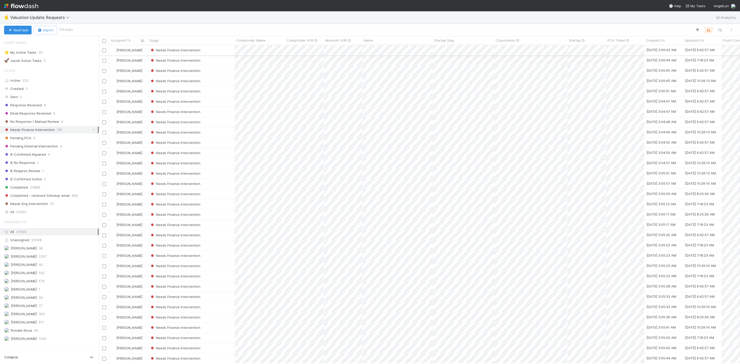
click at [212, 51] on div "Needs Finance Intervention" at bounding box center [191, 50] width 87 height 10
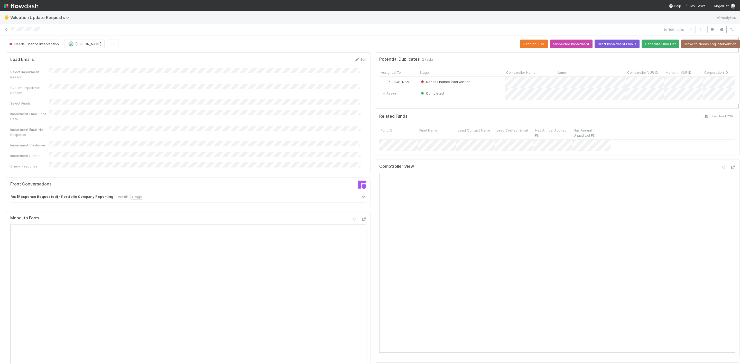
scroll to position [39, 0]
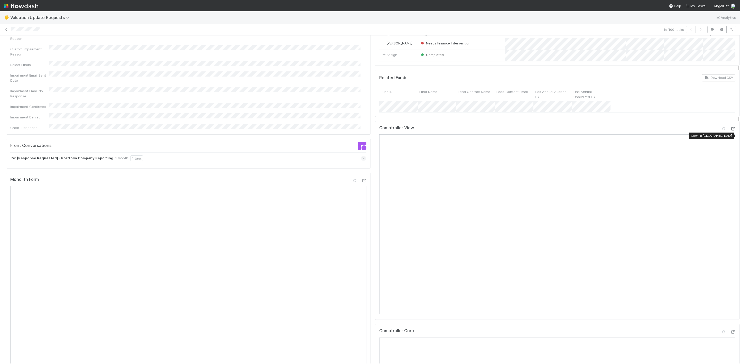
click at [730, 131] on icon at bounding box center [732, 128] width 5 height 3
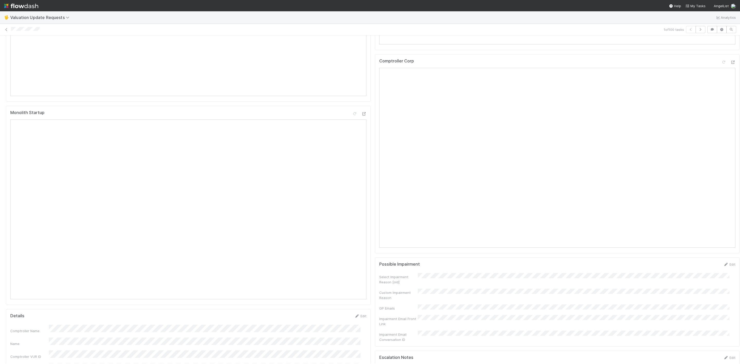
scroll to position [462, 0]
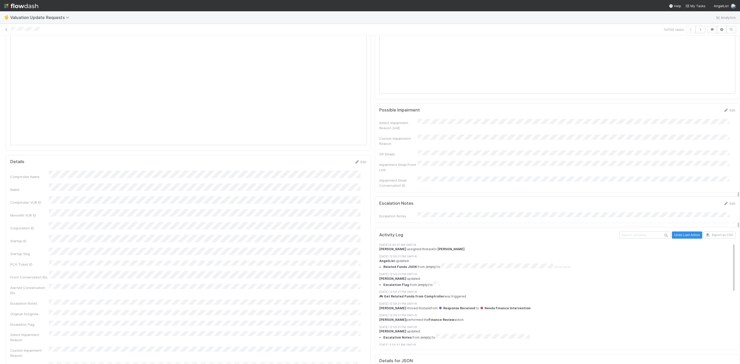
click at [487, 222] on div "Escalation Notes Edit Escalation Notes" at bounding box center [557, 210] width 365 height 26
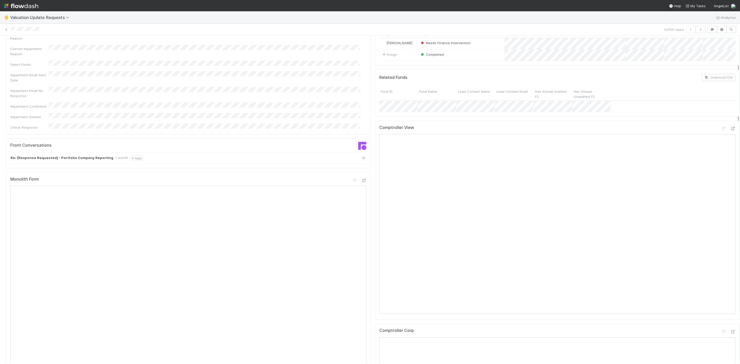
scroll to position [39, 0]
click at [723, 133] on div "Comptroller View" at bounding box center [557, 129] width 356 height 9
click at [730, 131] on icon at bounding box center [732, 128] width 5 height 3
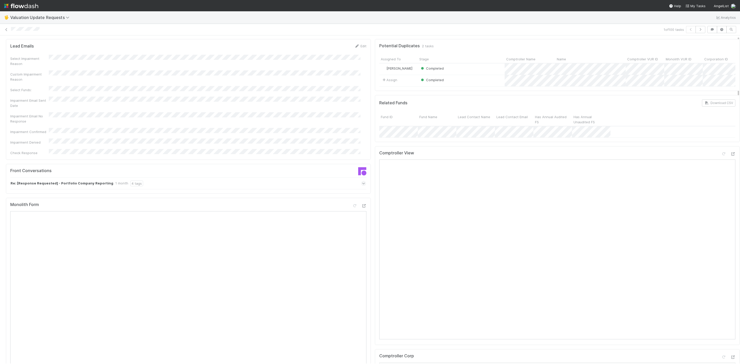
scroll to position [0, 0]
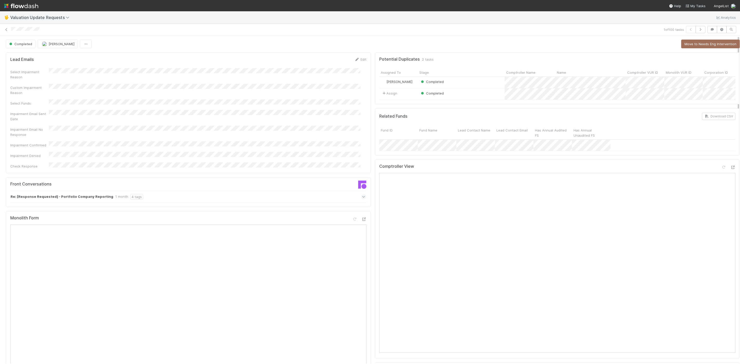
click at [7, 32] on div "1 of 100 tasks" at bounding box center [370, 29] width 740 height 7
click at [7, 30] on icon at bounding box center [6, 29] width 5 height 3
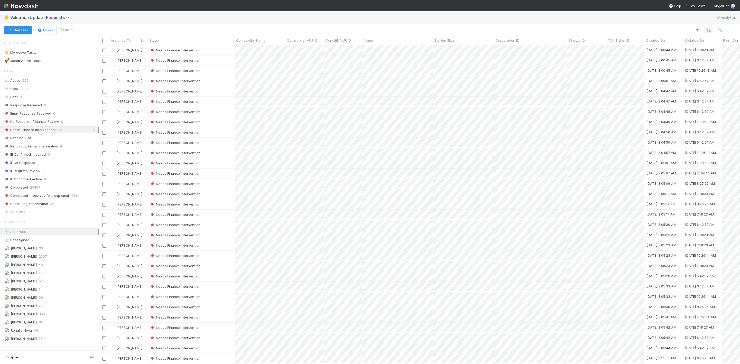
scroll to position [312, 635]
click at [217, 54] on div "Needs Finance Intervention" at bounding box center [191, 50] width 87 height 10
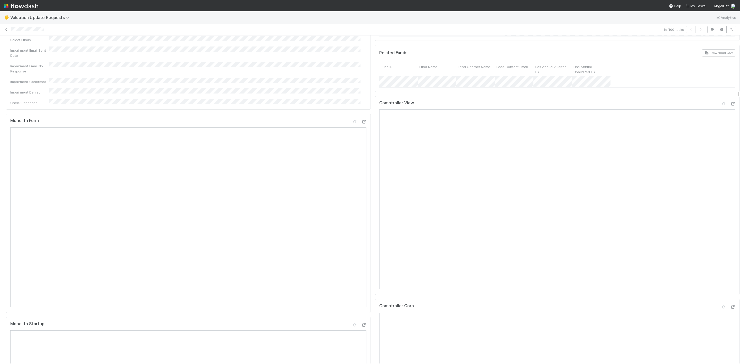
scroll to position [116, 0]
click at [730, 257] on icon at bounding box center [732, 254] width 5 height 3
click at [730, 103] on icon at bounding box center [732, 100] width 5 height 3
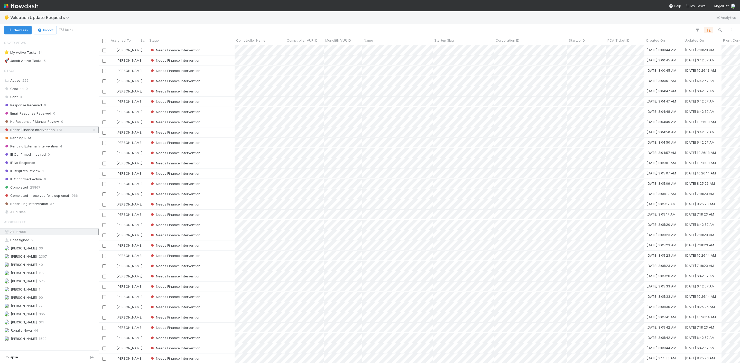
click at [231, 4] on nav "Help My Tasks AngelList" at bounding box center [370, 5] width 740 height 11
click at [203, 50] on div "Needs Finance Intervention" at bounding box center [191, 50] width 87 height 10
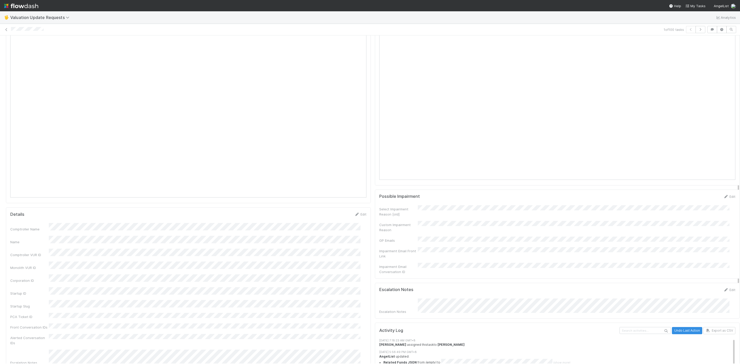
scroll to position [462, 0]
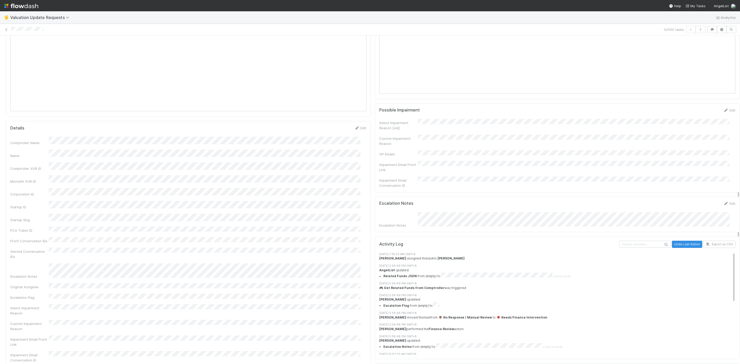
click at [498, 230] on div "Escalation Notes Edit Escalation Notes" at bounding box center [557, 215] width 365 height 36
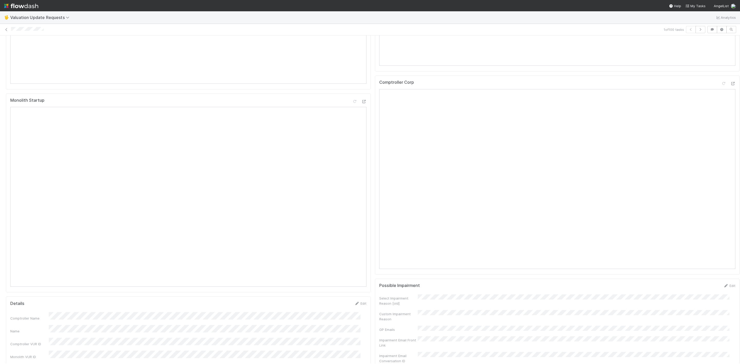
scroll to position [231, 0]
click at [730, 141] on icon at bounding box center [732, 139] width 5 height 3
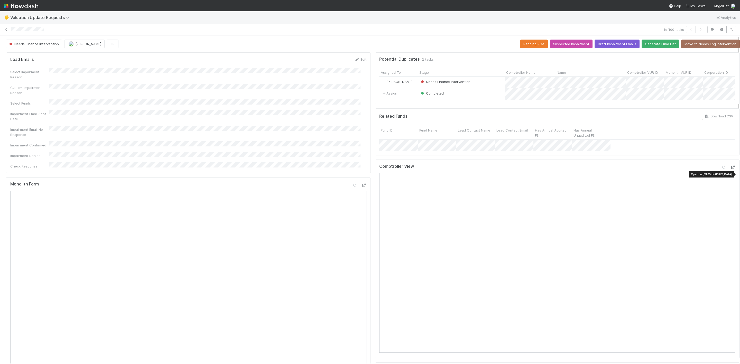
click at [730, 169] on icon at bounding box center [732, 167] width 5 height 3
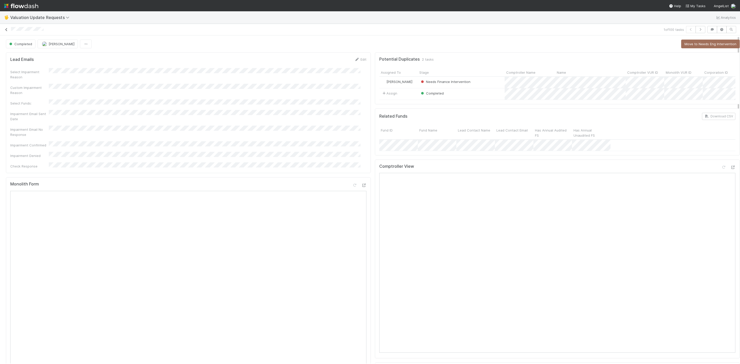
click at [6, 30] on icon at bounding box center [6, 29] width 5 height 3
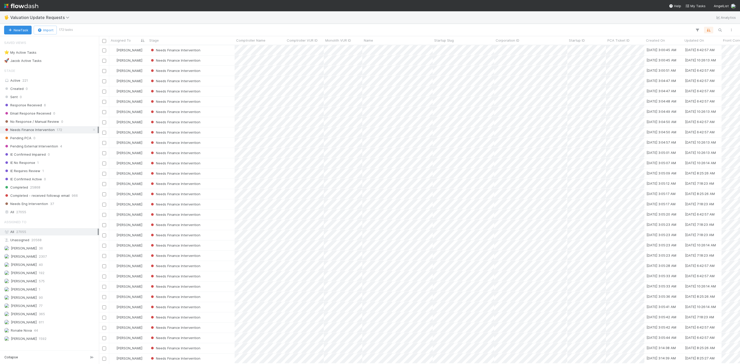
scroll to position [312, 635]
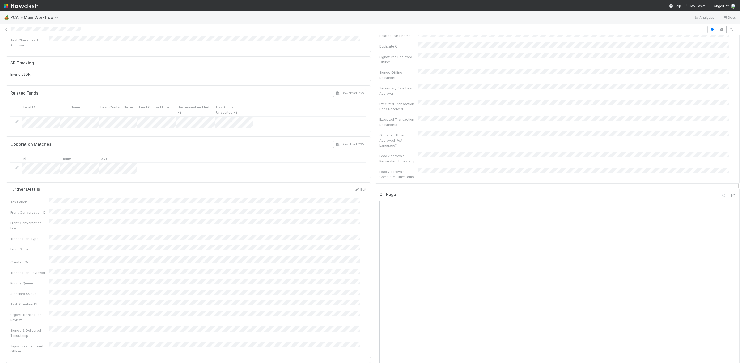
scroll to position [308, 0]
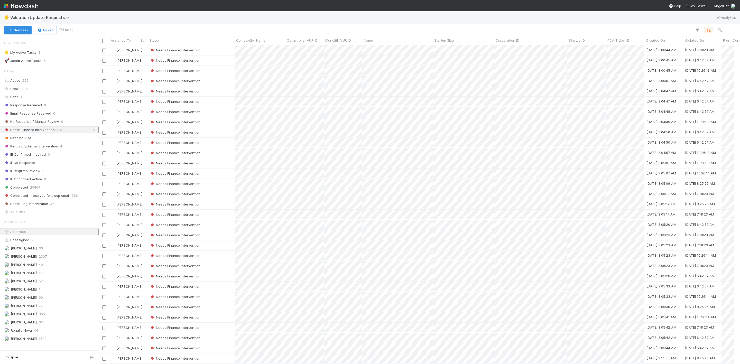
scroll to position [6, 6]
click at [214, 47] on div "Needs Finance Intervention" at bounding box center [191, 50] width 87 height 10
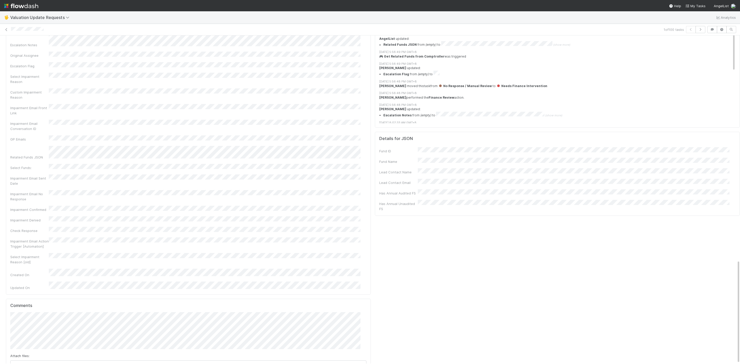
scroll to position [711, 0]
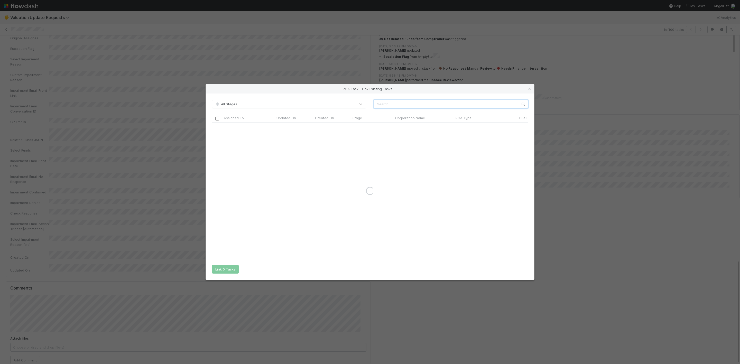
click at [410, 107] on input "text" at bounding box center [451, 104] width 154 height 9
type input "king [PERSON_NAME]"
click at [393, 130] on div "Follow-Ups Required" at bounding box center [372, 128] width 43 height 10
click at [266, 127] on div "[PERSON_NAME]" at bounding box center [248, 128] width 53 height 10
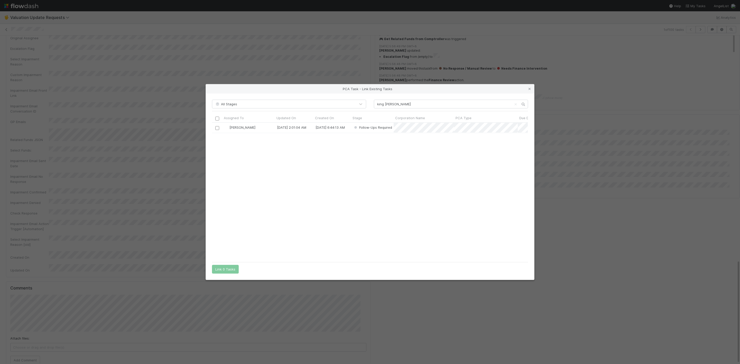
drag, startPoint x: 530, startPoint y: 87, endPoint x: 519, endPoint y: 91, distance: 12.0
click at [530, 87] on icon at bounding box center [529, 88] width 5 height 3
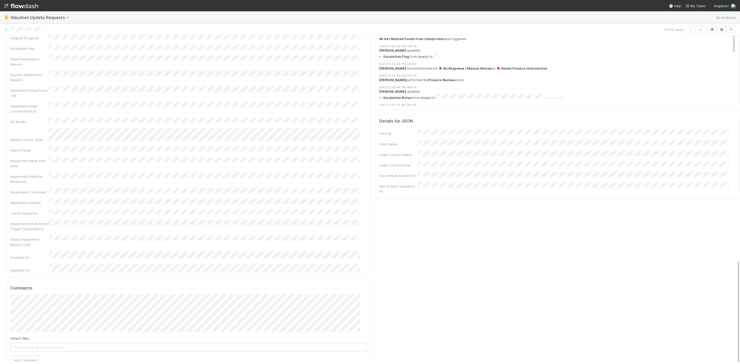
scroll to position [5, 0]
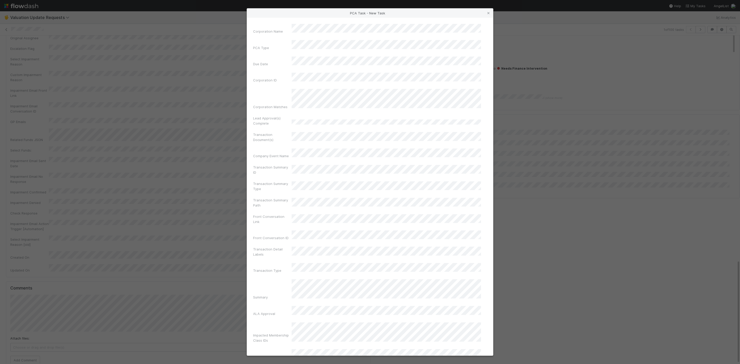
click at [300, 33] on div "Corporation Name" at bounding box center [370, 30] width 234 height 12
click at [315, 56] on div "Winddown/Dissolution" at bounding box center [387, 53] width 187 height 9
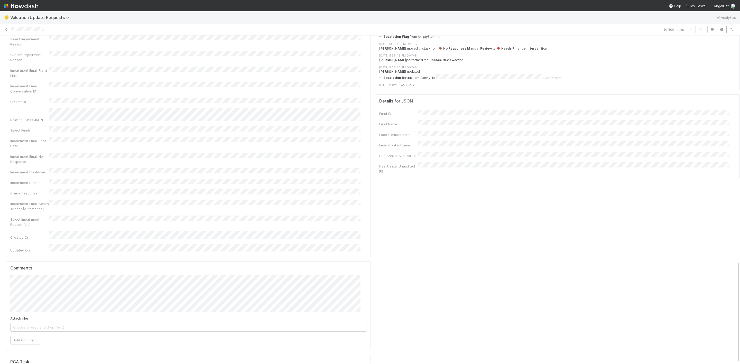
scroll to position [741, 0]
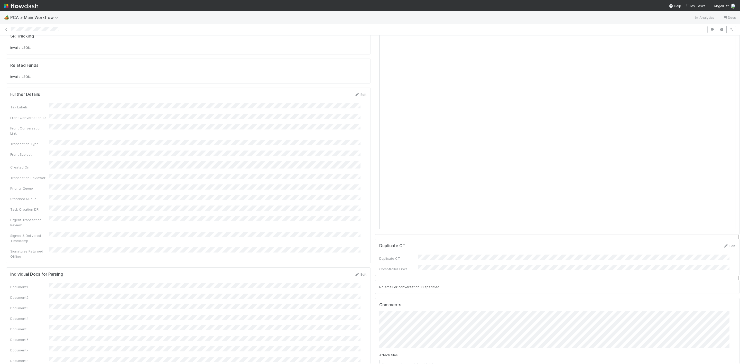
scroll to position [424, 0]
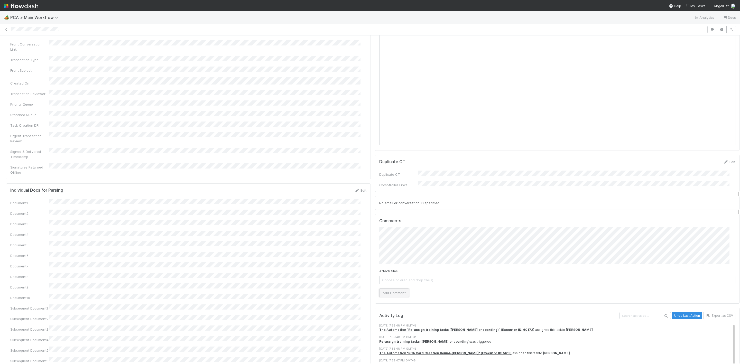
click at [383, 289] on button "Add Comment" at bounding box center [394, 293] width 30 height 9
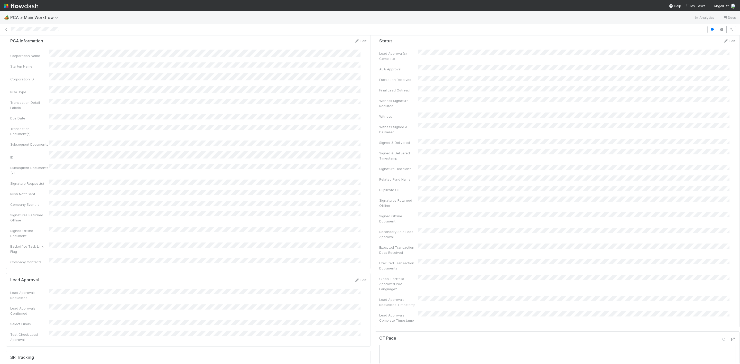
scroll to position [0, 0]
